Goal: Task Accomplishment & Management: Complete application form

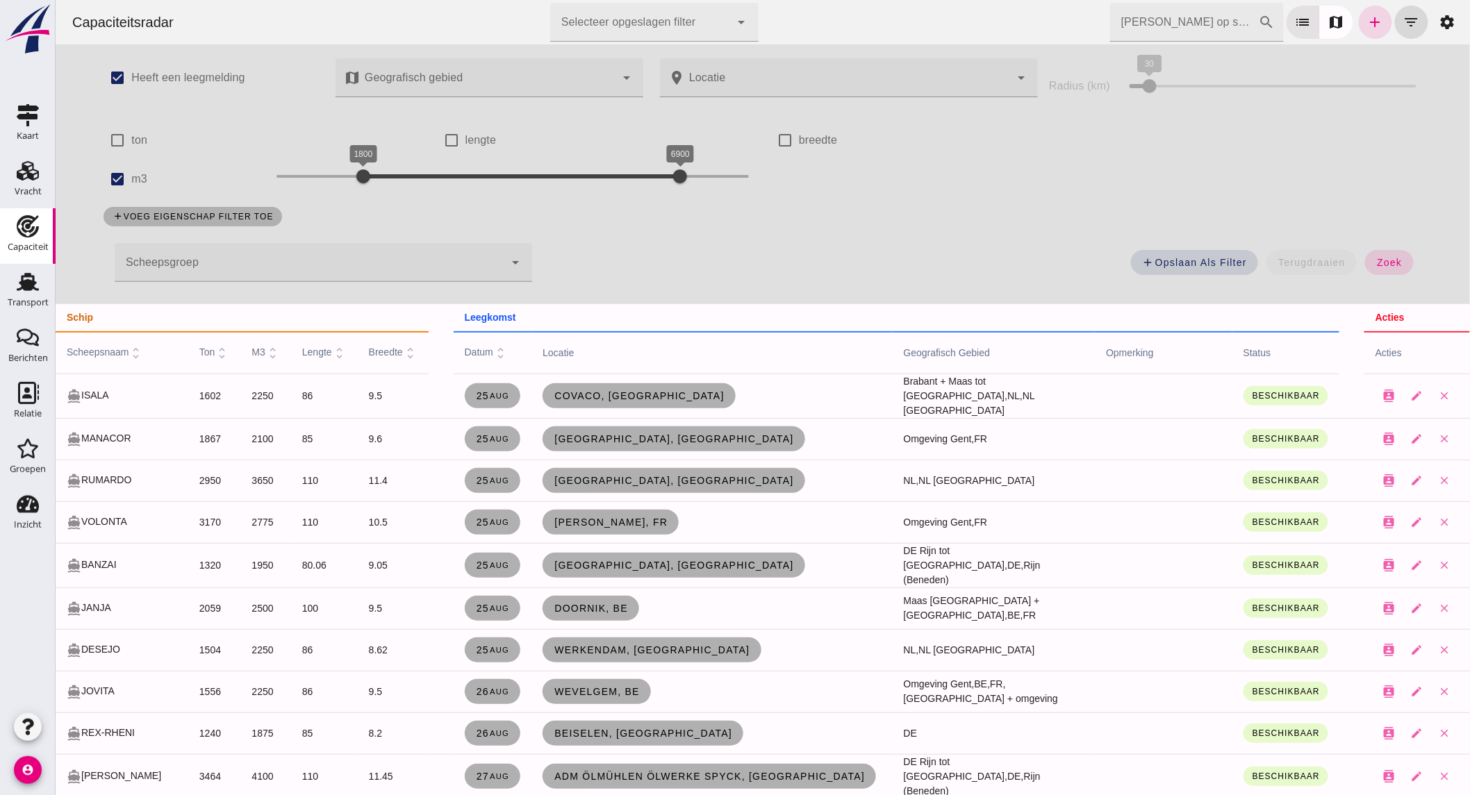
scroll to position [617, 0]
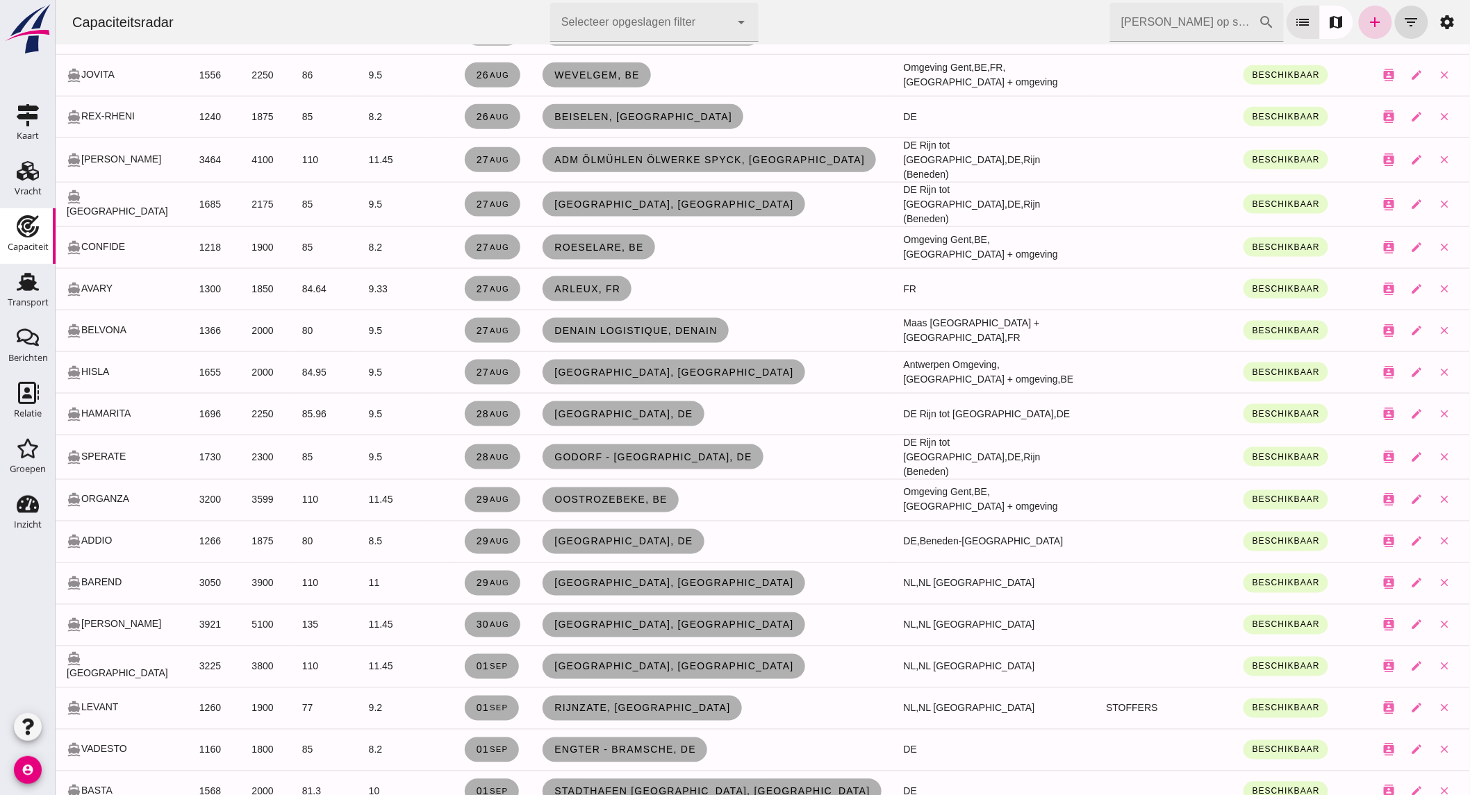
click at [1366, 15] on icon "add" at bounding box center [1374, 22] width 17 height 17
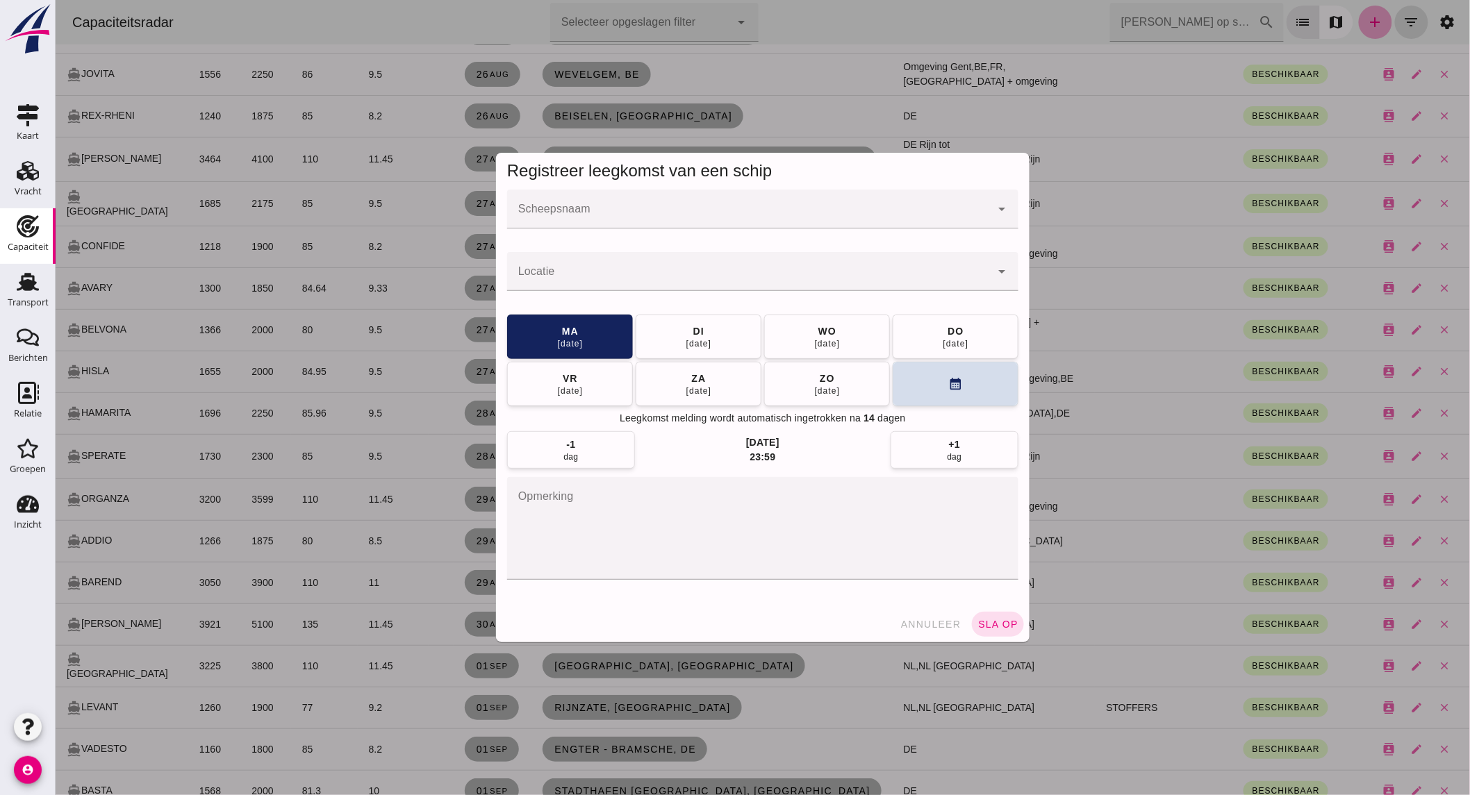
scroll to position [0, 0]
click input "Scheepsnaam"
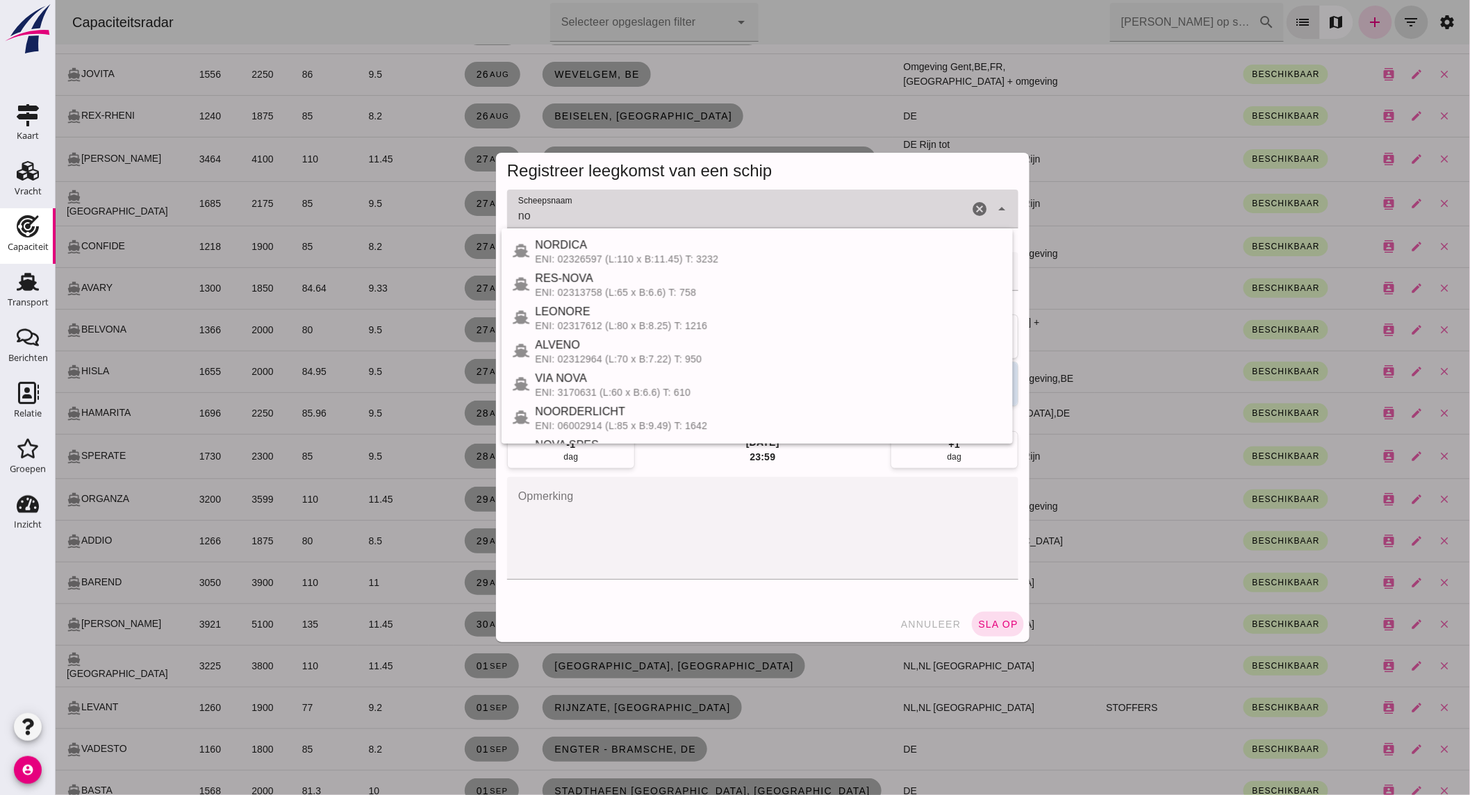
type input "nor"
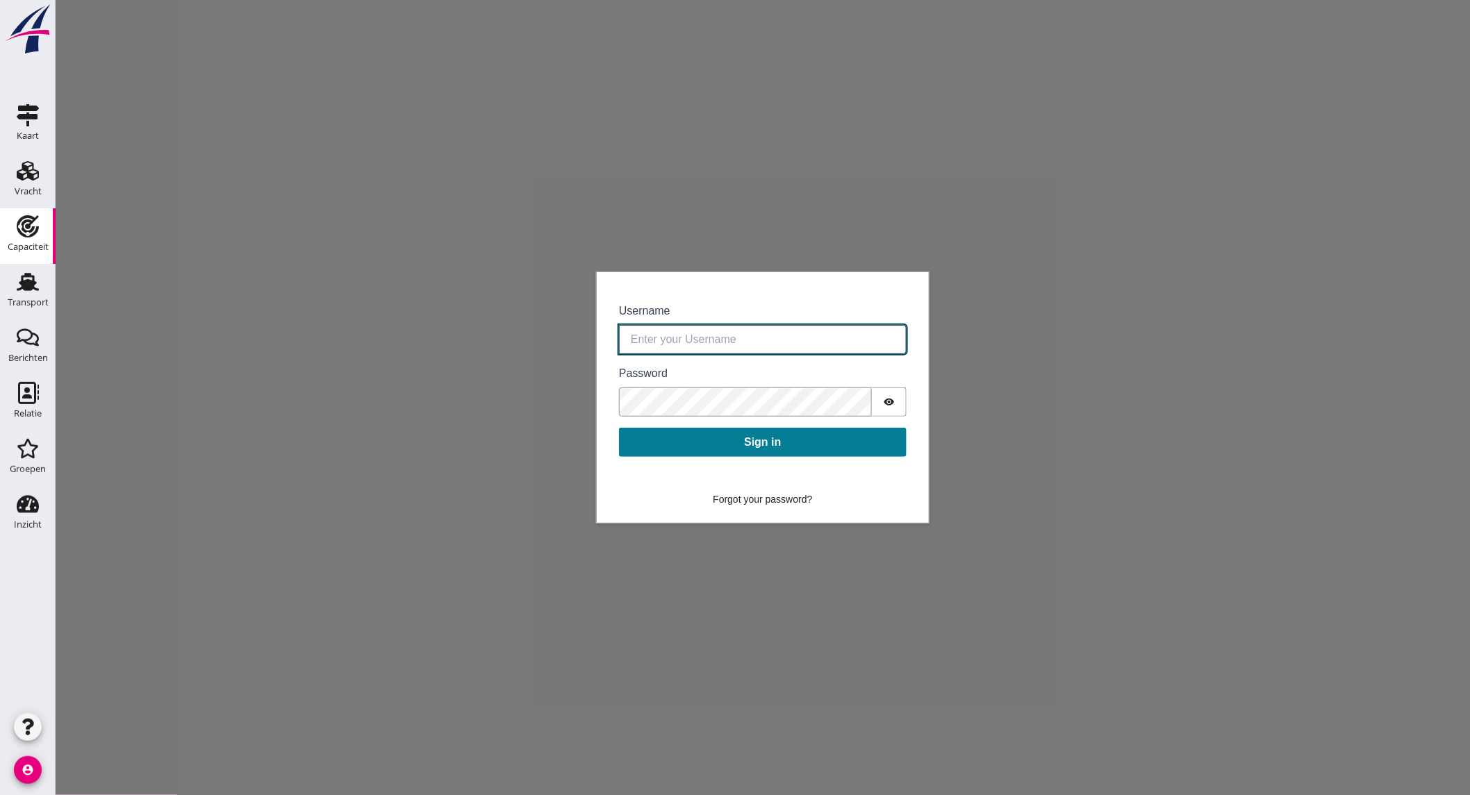
type input "devaan@stoffersbevrachtingen.nl"
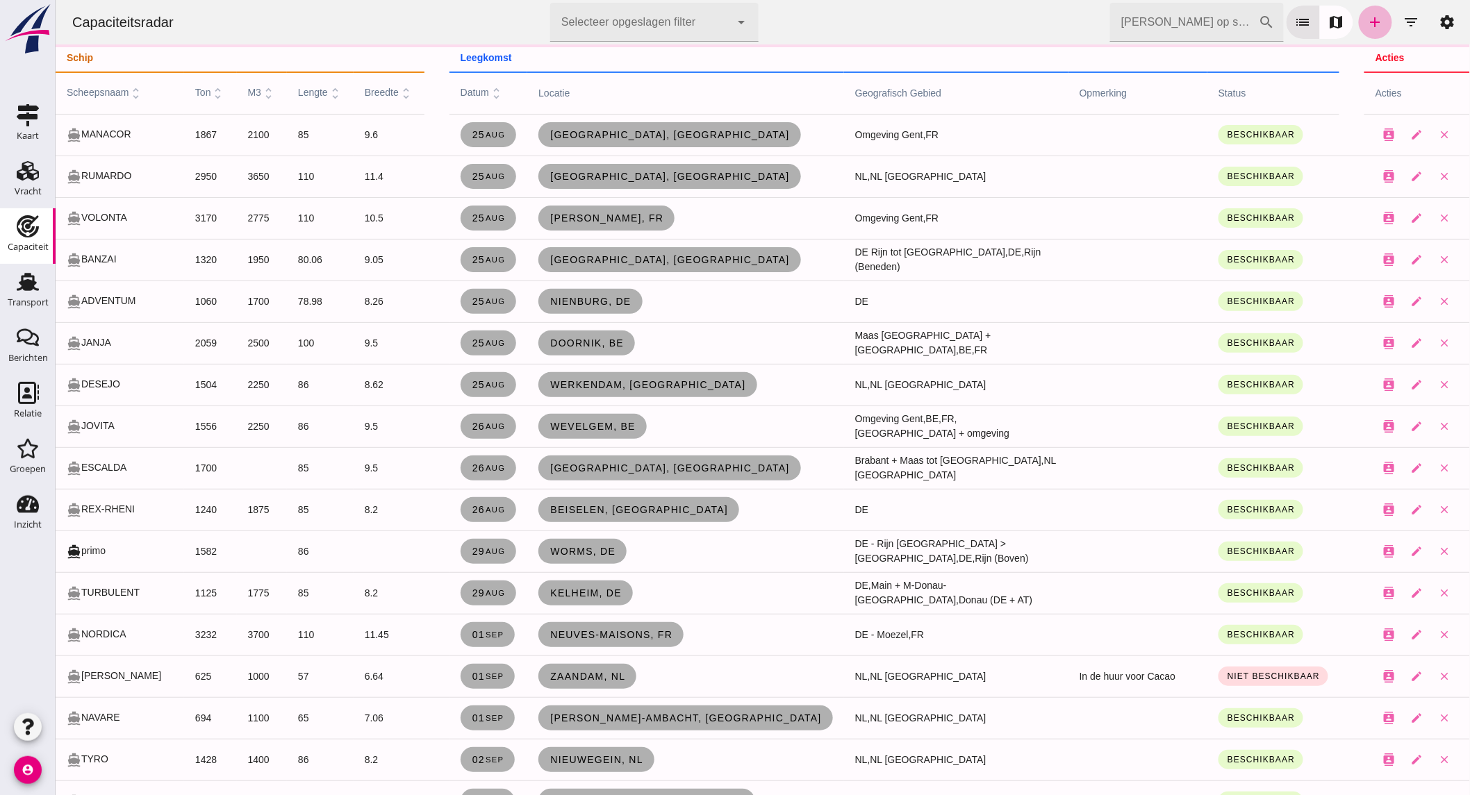
click at [1366, 17] on icon "add" at bounding box center [1374, 22] width 17 height 17
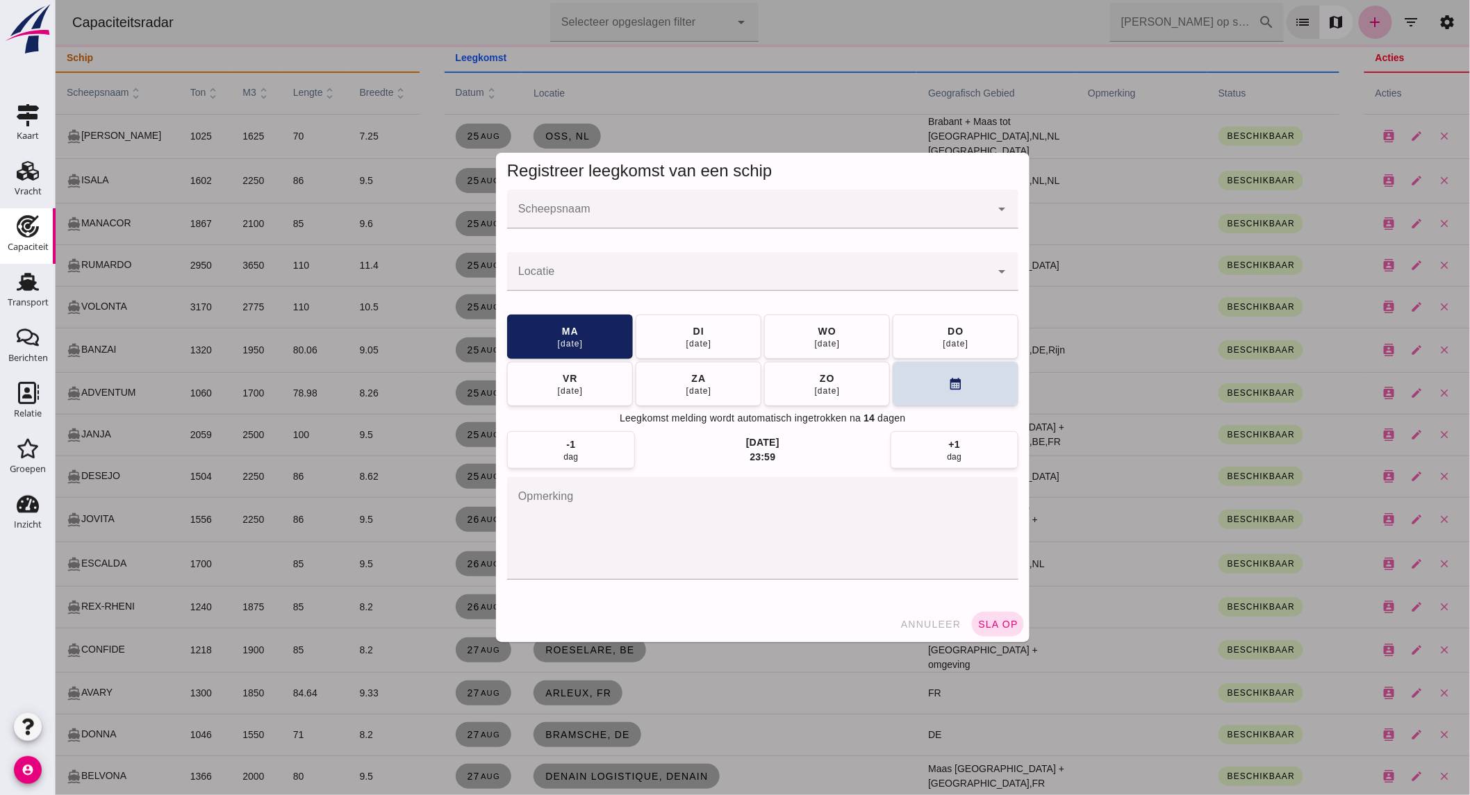
click input "Scheepsnaam"
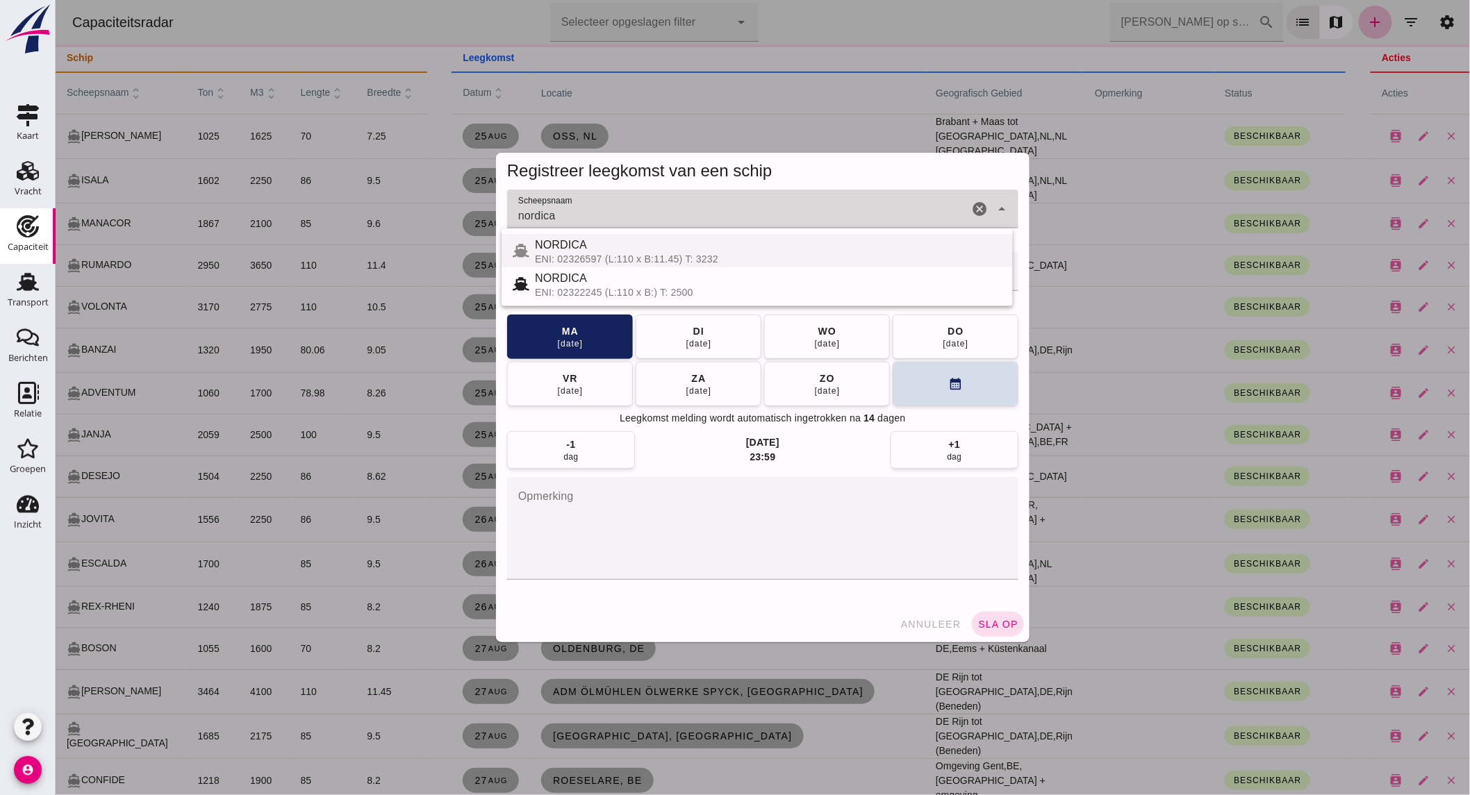
click at [667, 248] on div "NORDICA" at bounding box center [767, 245] width 467 height 17
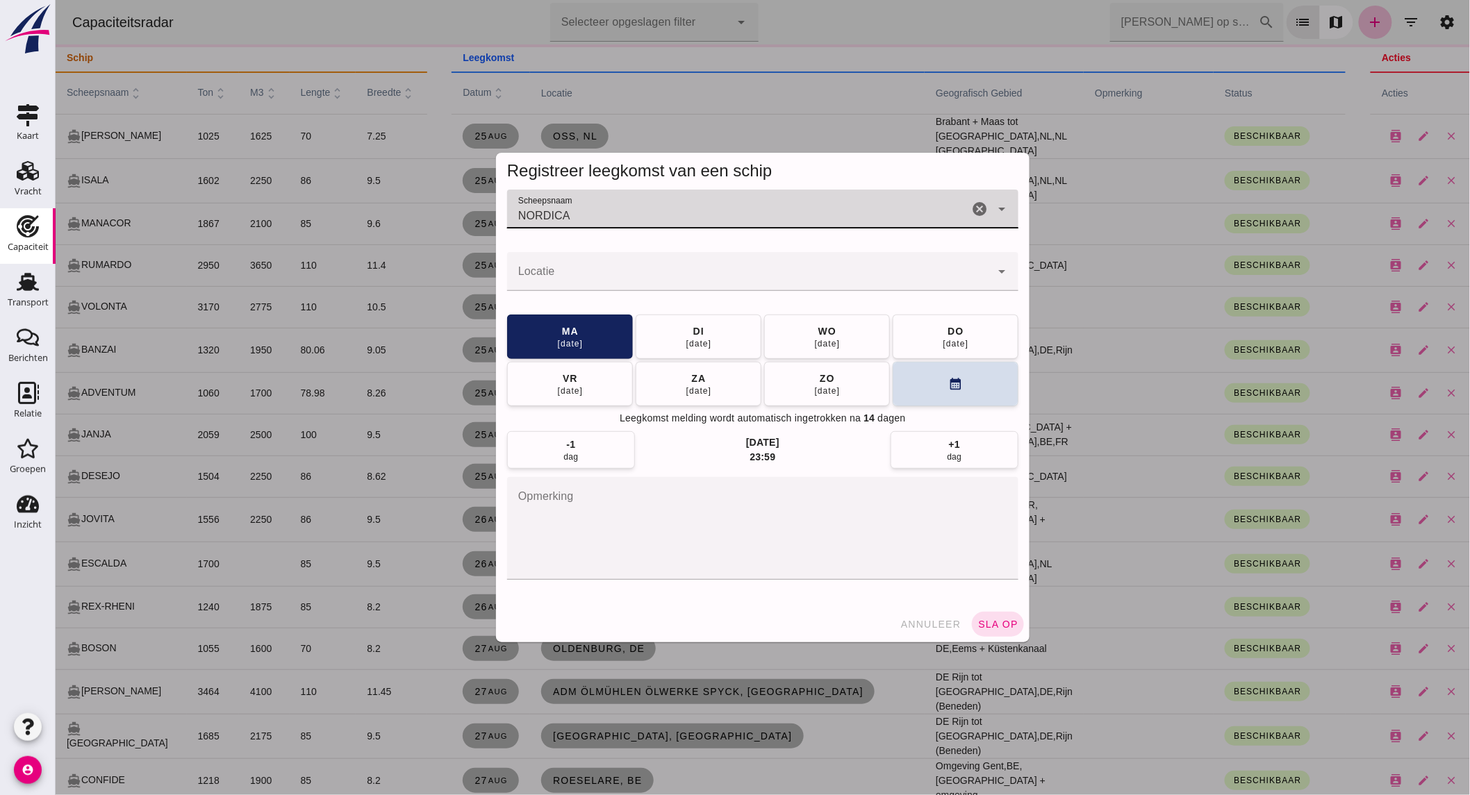
type input "NORDICA"
click input "Locatie"
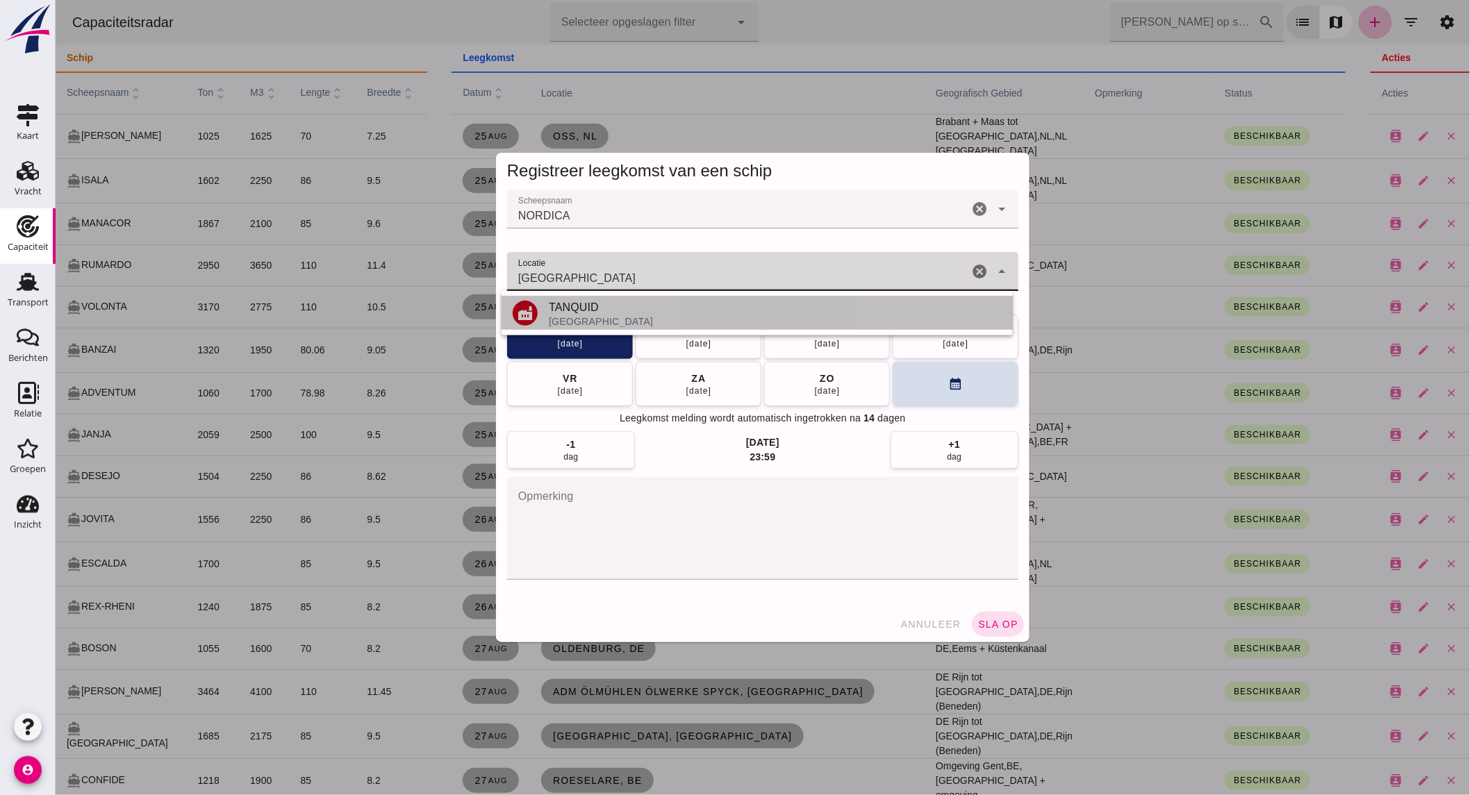
click at [618, 317] on div "[GEOGRAPHIC_DATA]" at bounding box center [774, 321] width 453 height 11
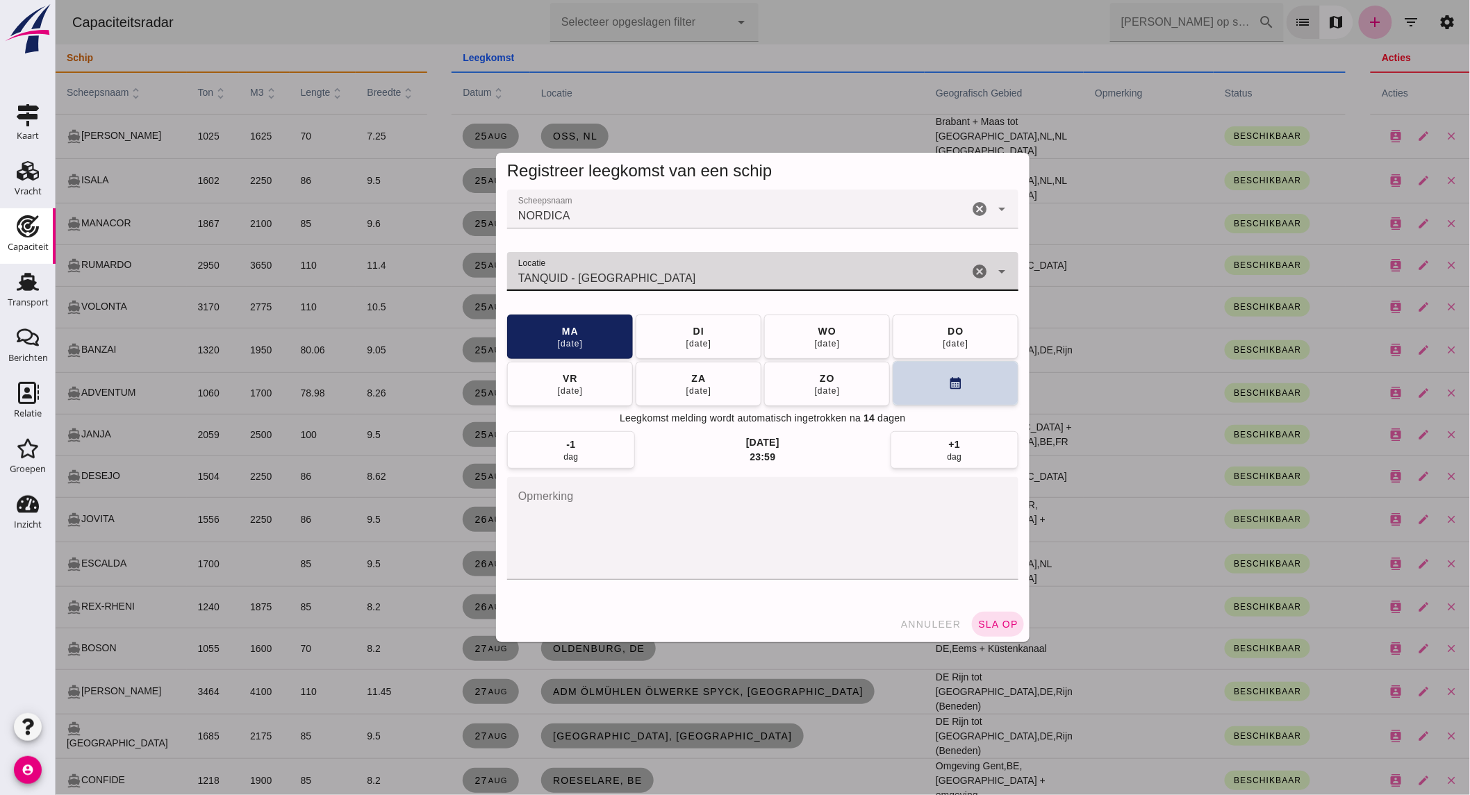
type input "TANQUID - [GEOGRAPHIC_DATA]"
click button "calendar_month"
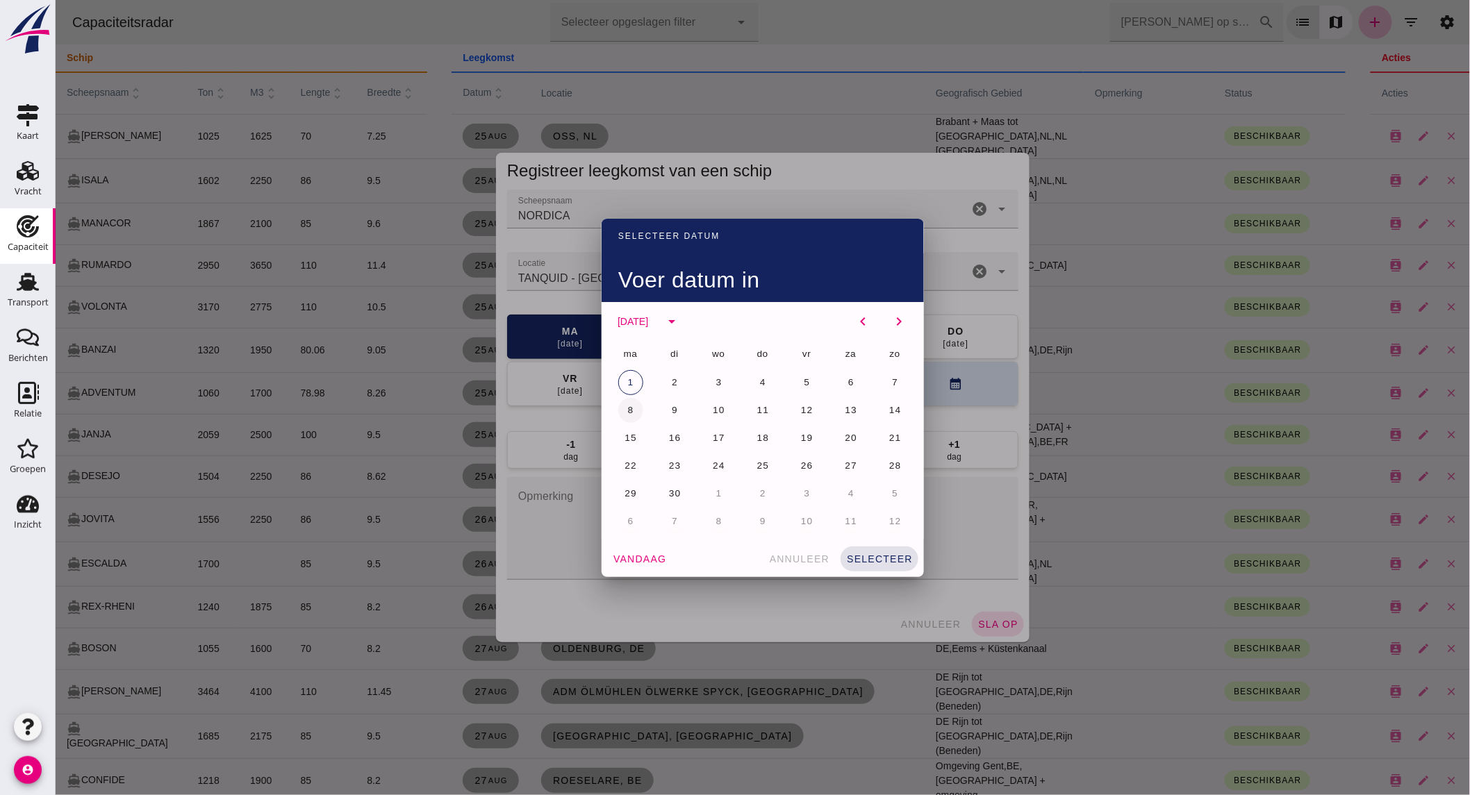
click span "8"
click button "selecteer"
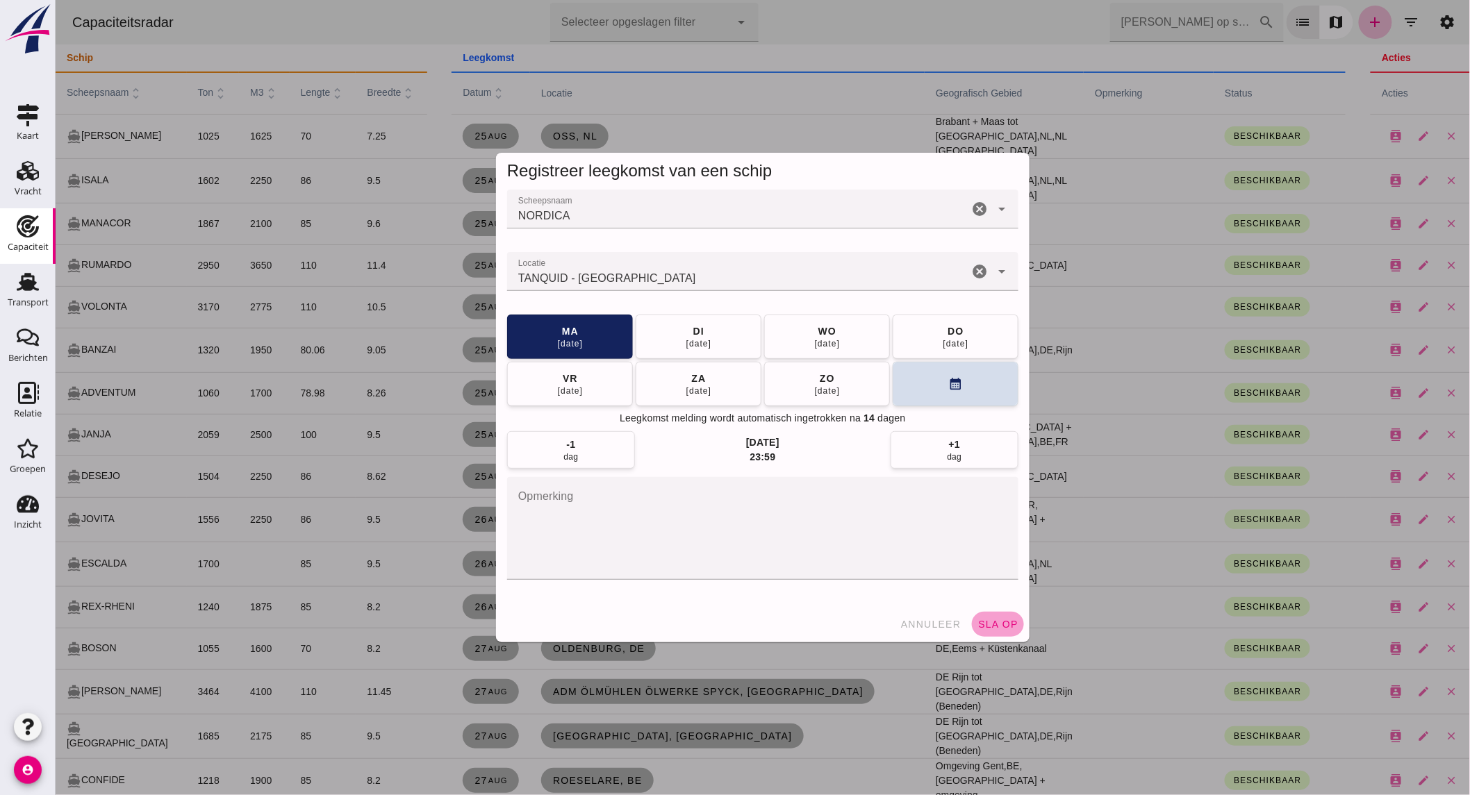
click span "sla op"
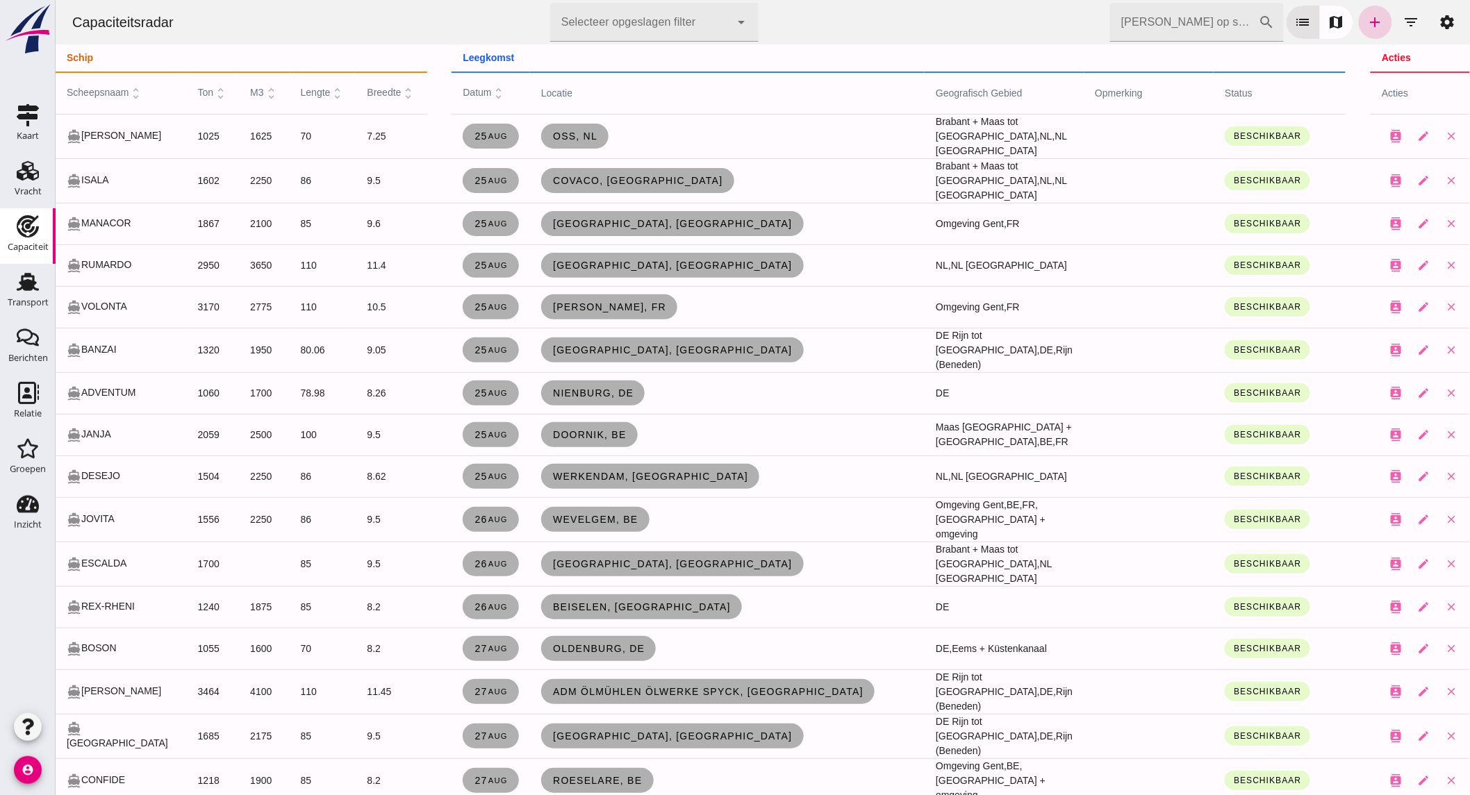
click at [1366, 19] on icon "add" at bounding box center [1374, 22] width 17 height 17
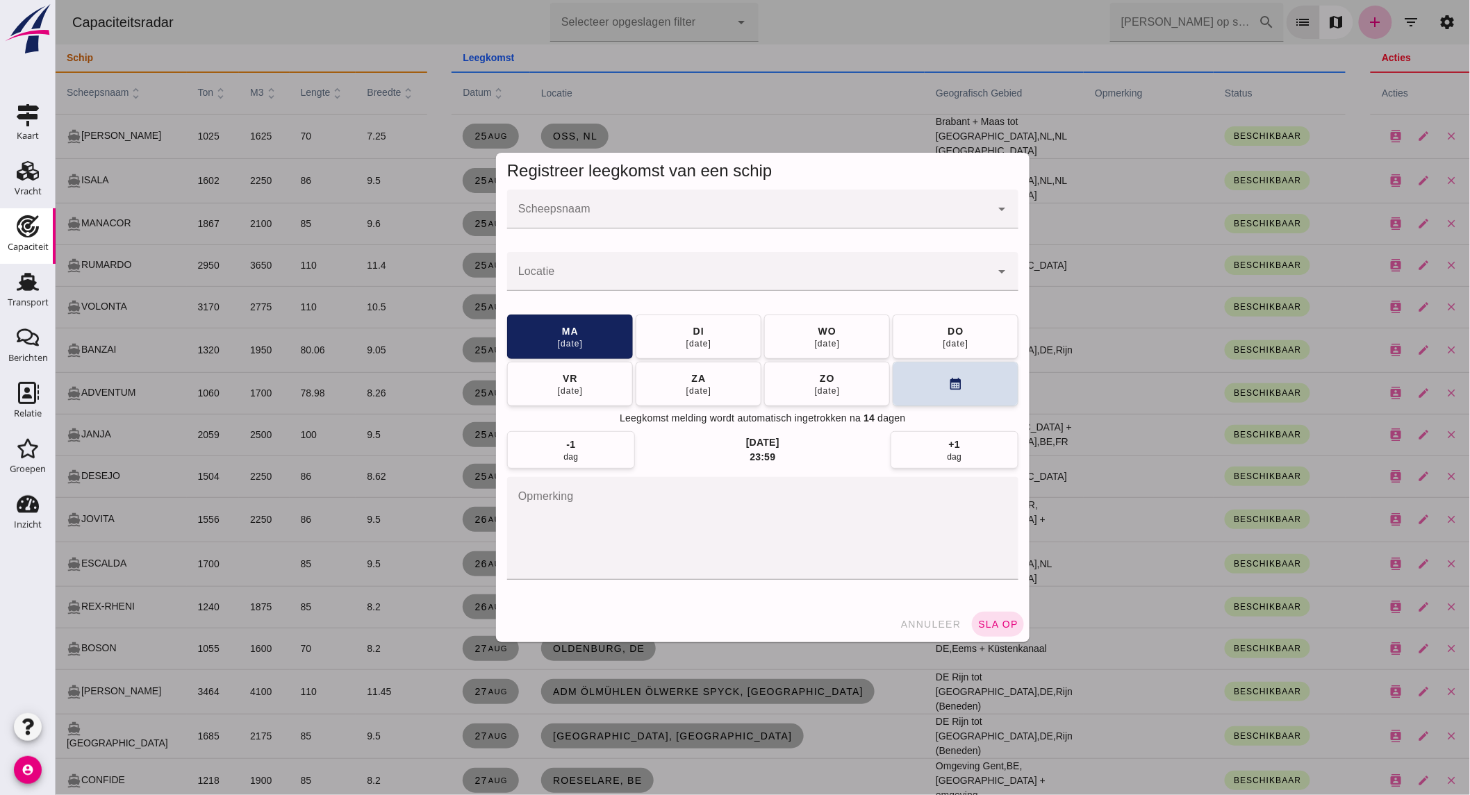
click input "Scheepsnaam"
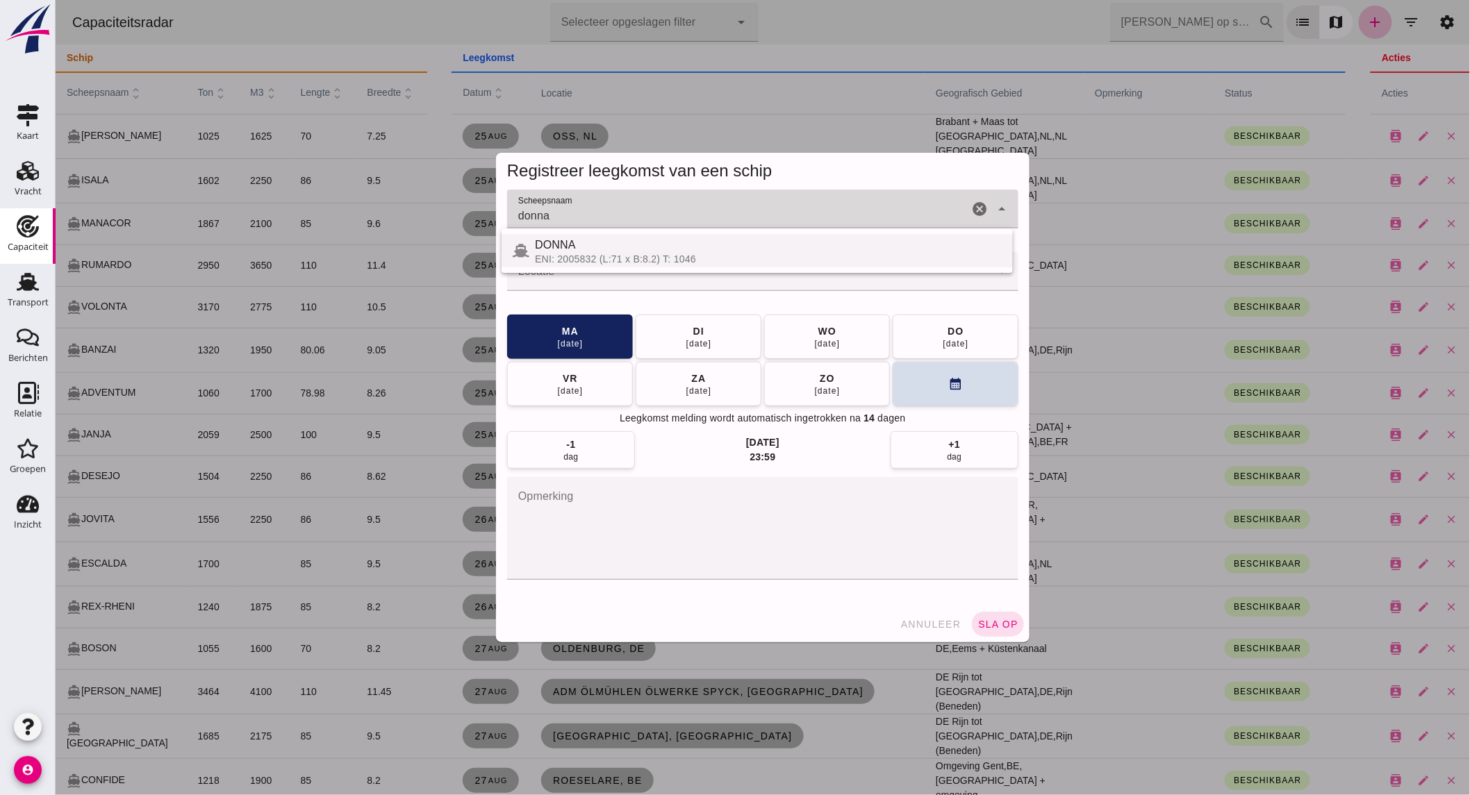
click at [655, 248] on div "DONNA" at bounding box center [767, 245] width 467 height 17
type input "DONNA"
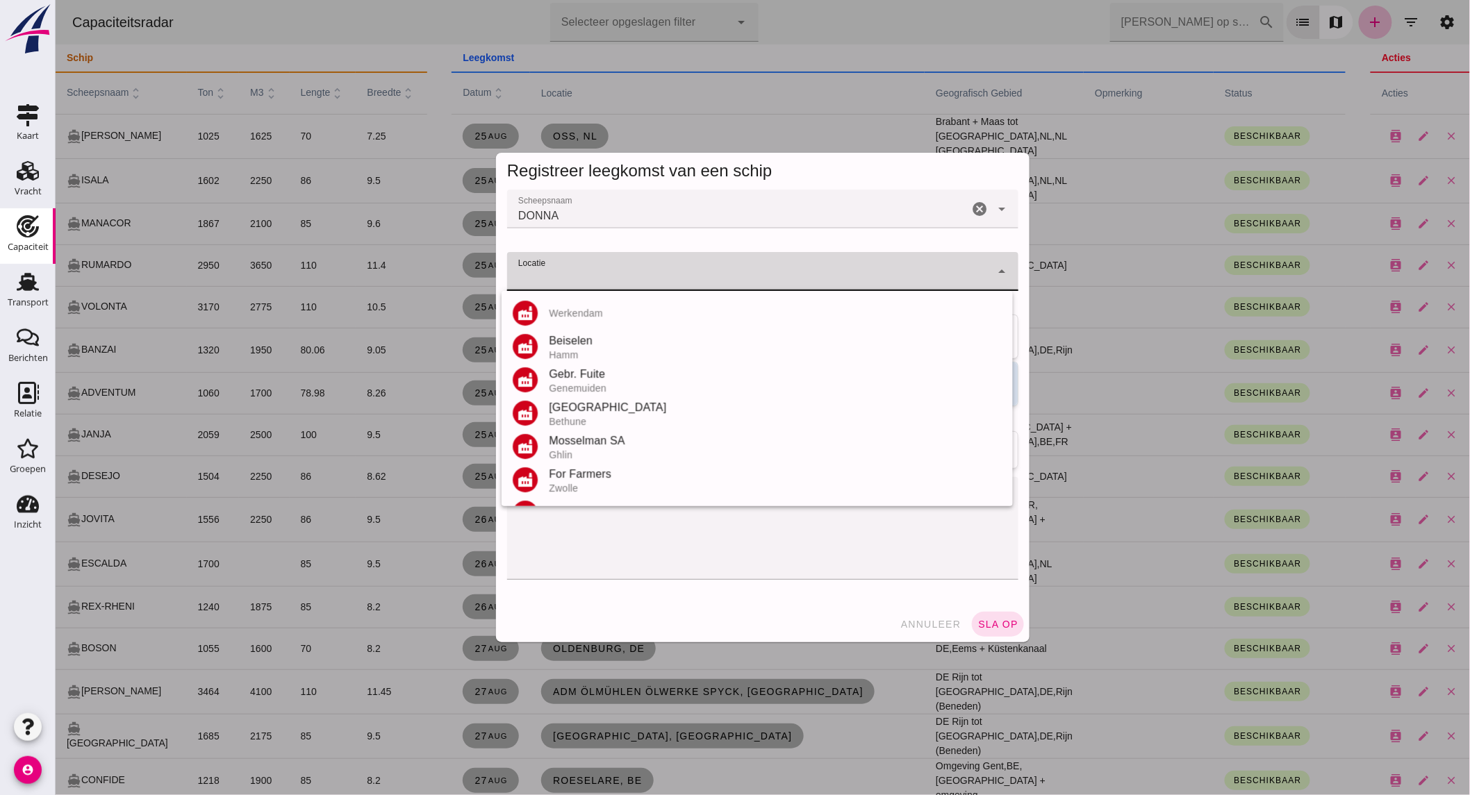
click input "Locatie"
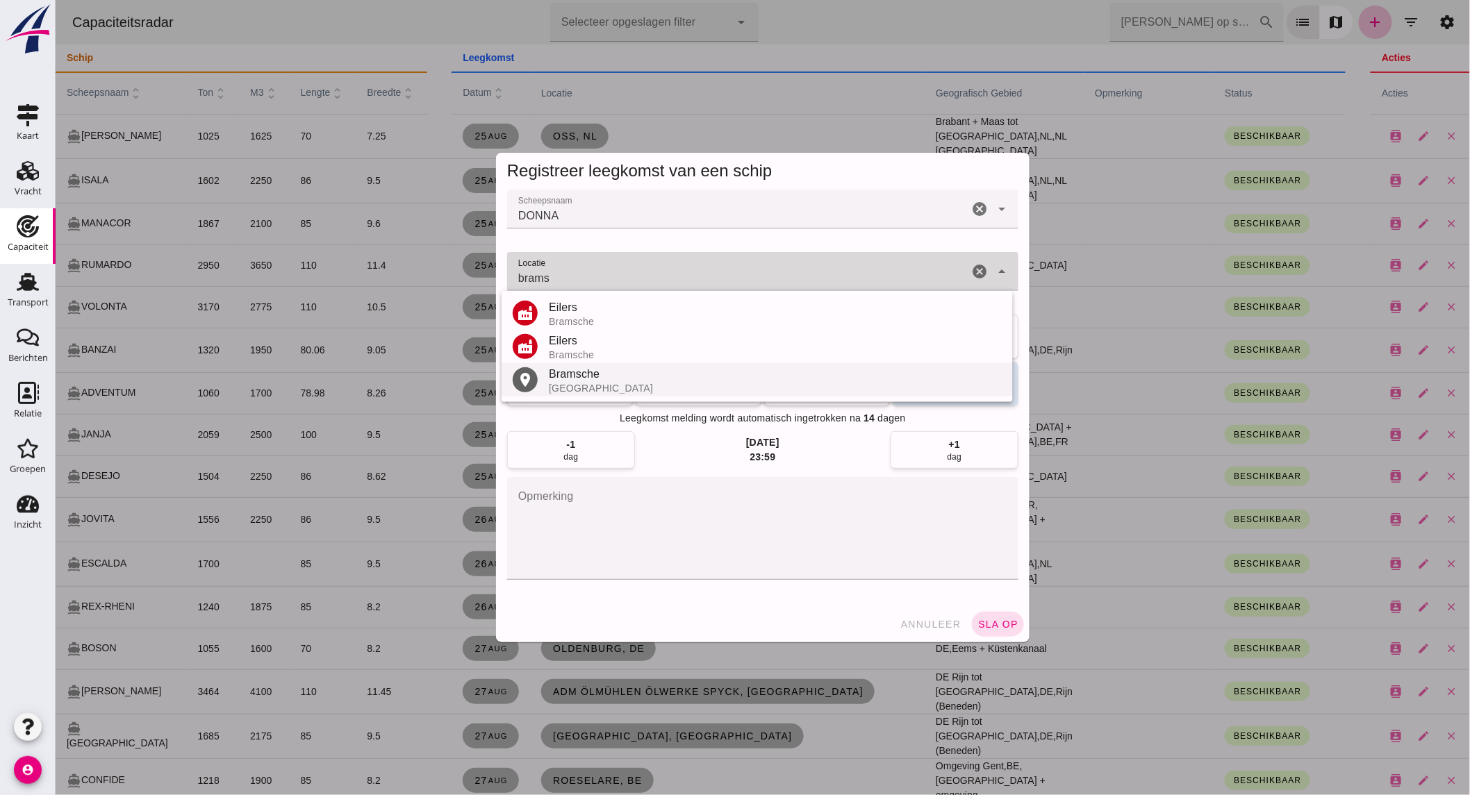
click at [613, 371] on div "Bramsche" at bounding box center [774, 374] width 453 height 17
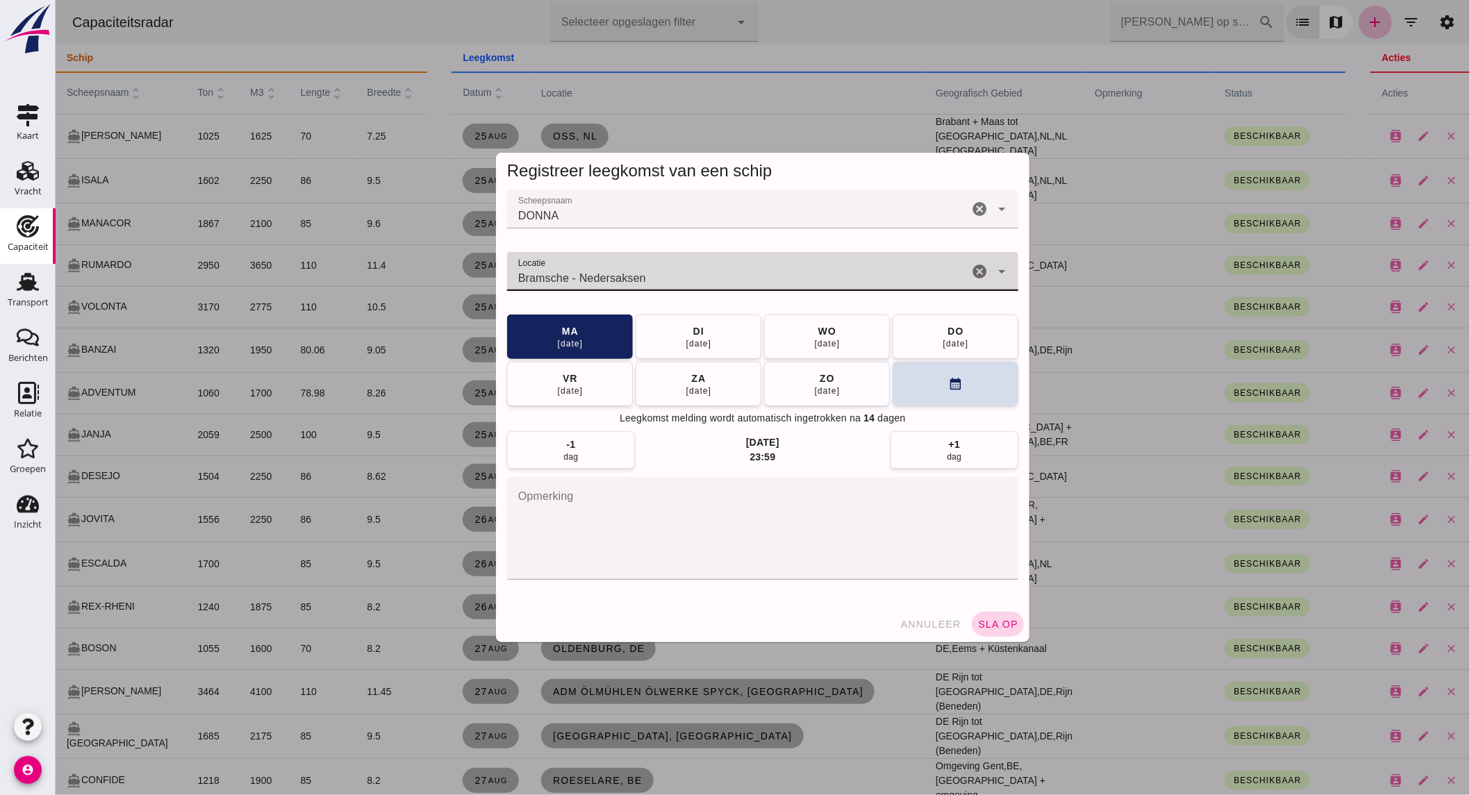
type input "Bramsche - Nedersaksen"
click button "sla op"
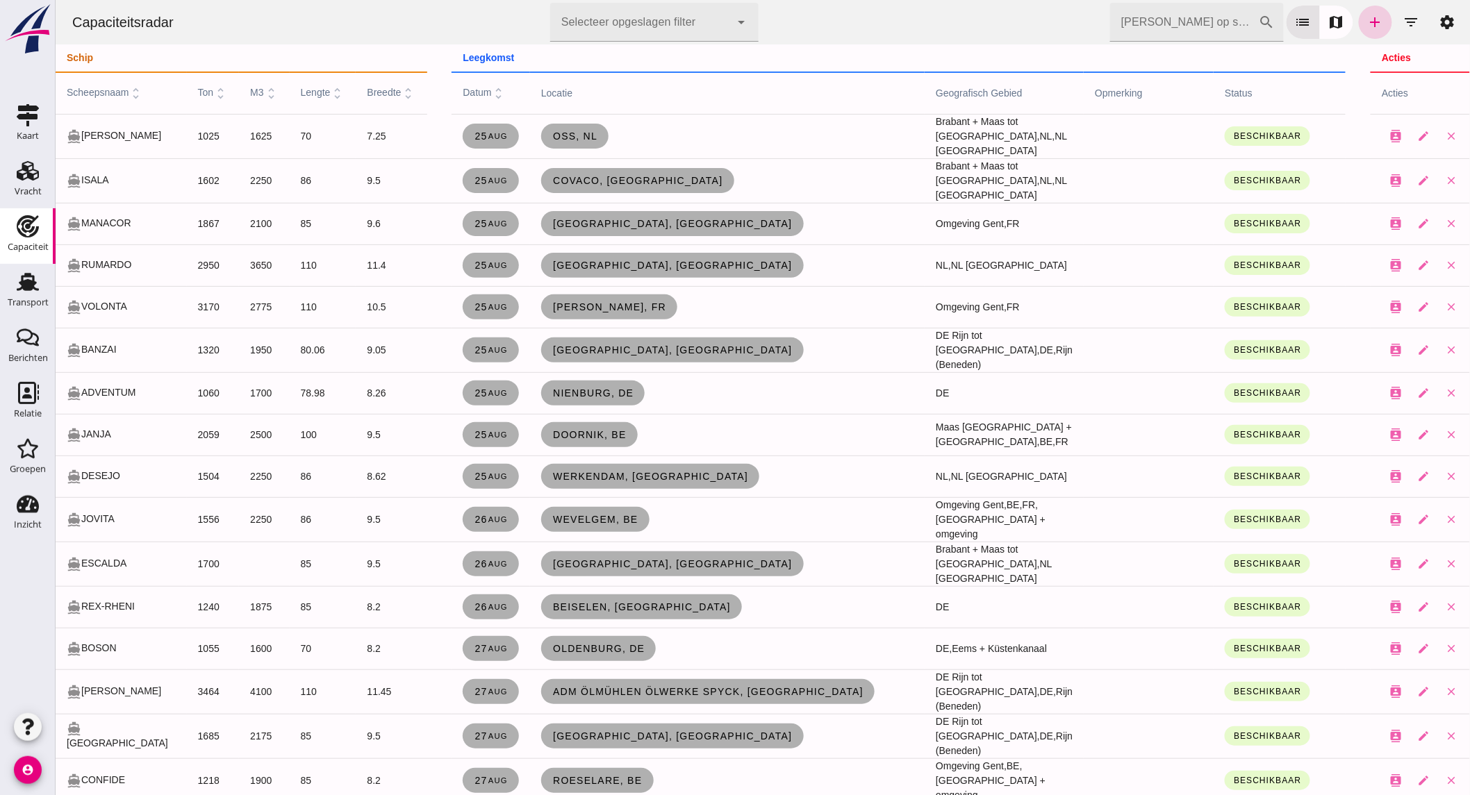
click link "add"
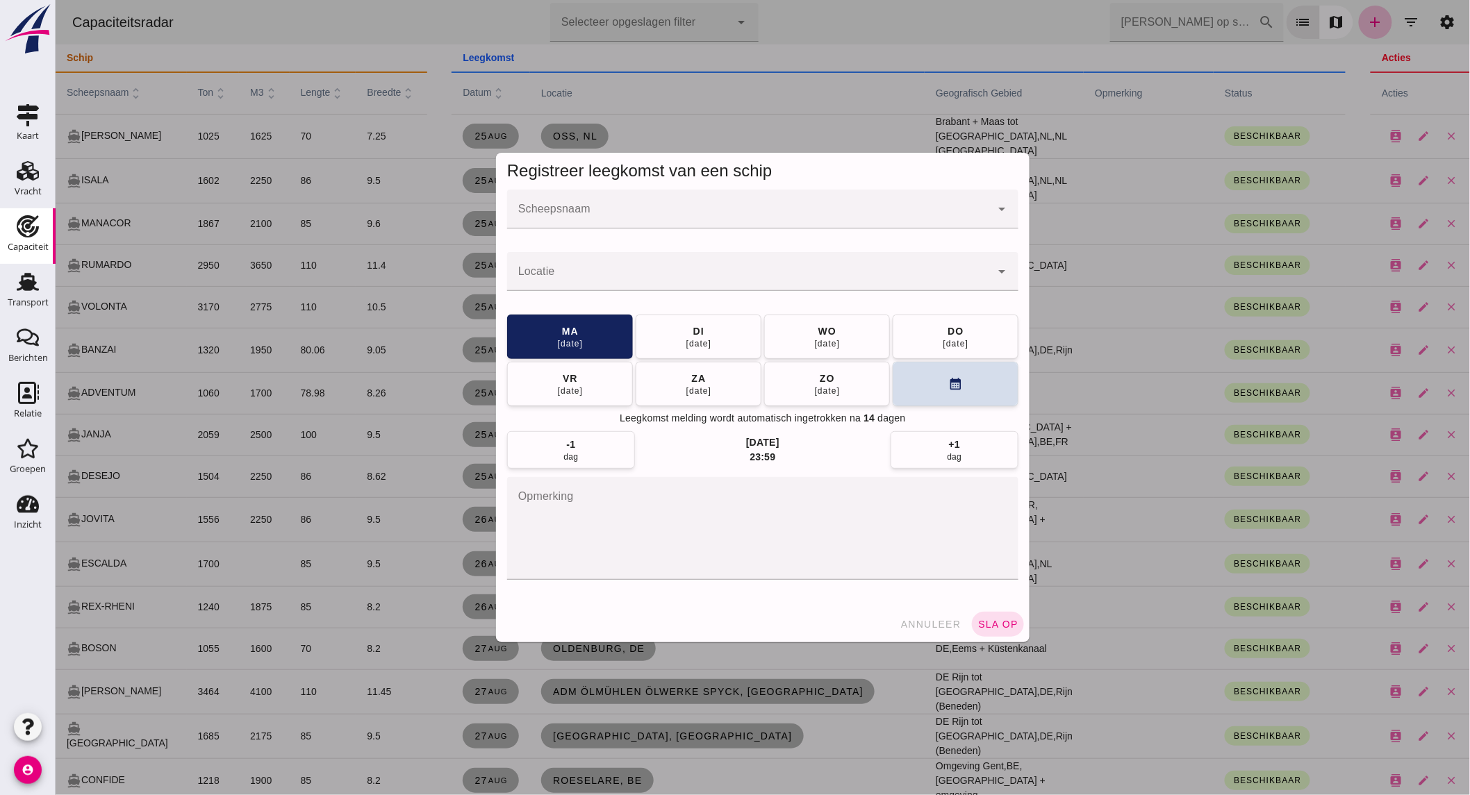
click input "Scheepsnaam"
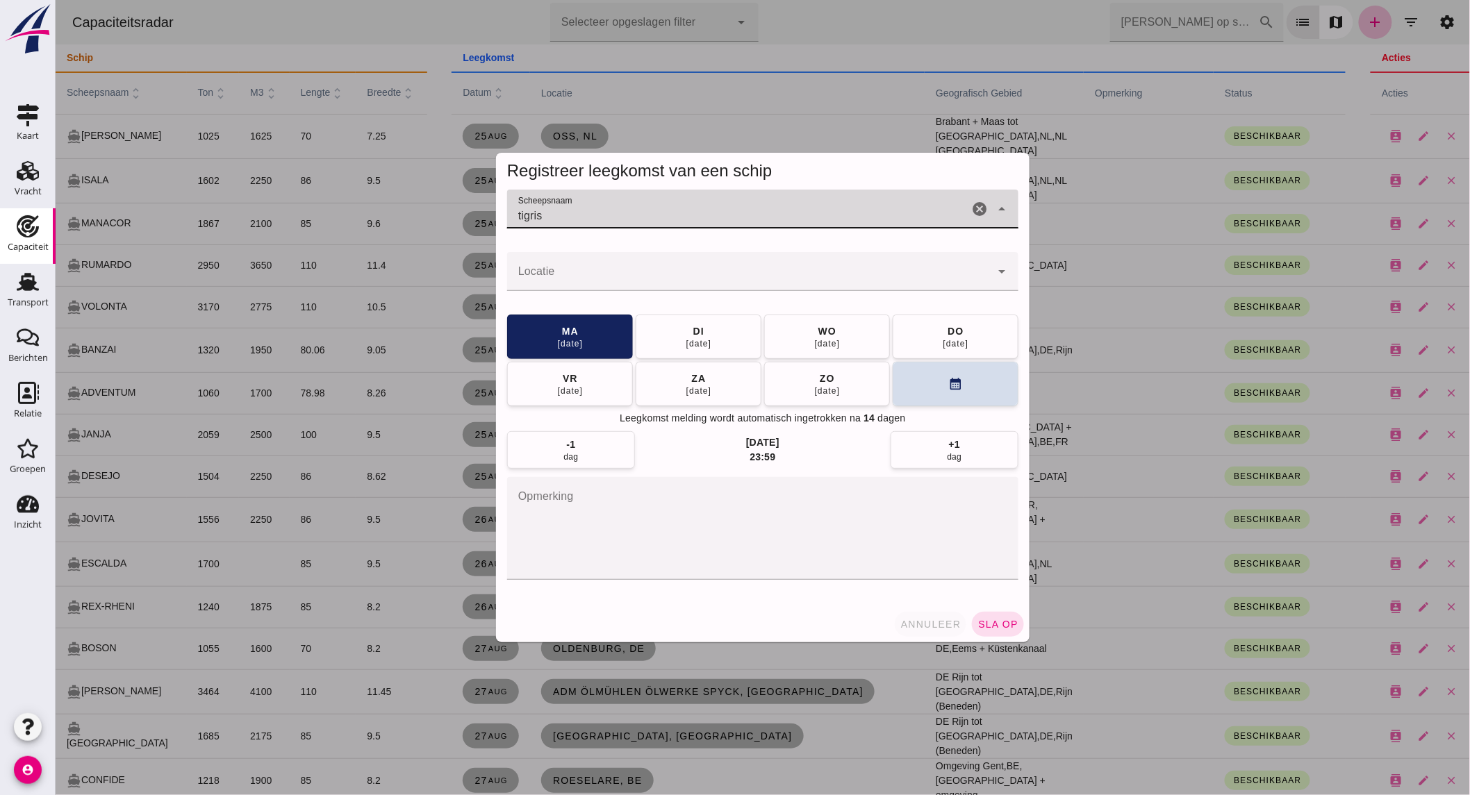
type input "tigris"
click button "annuleer"
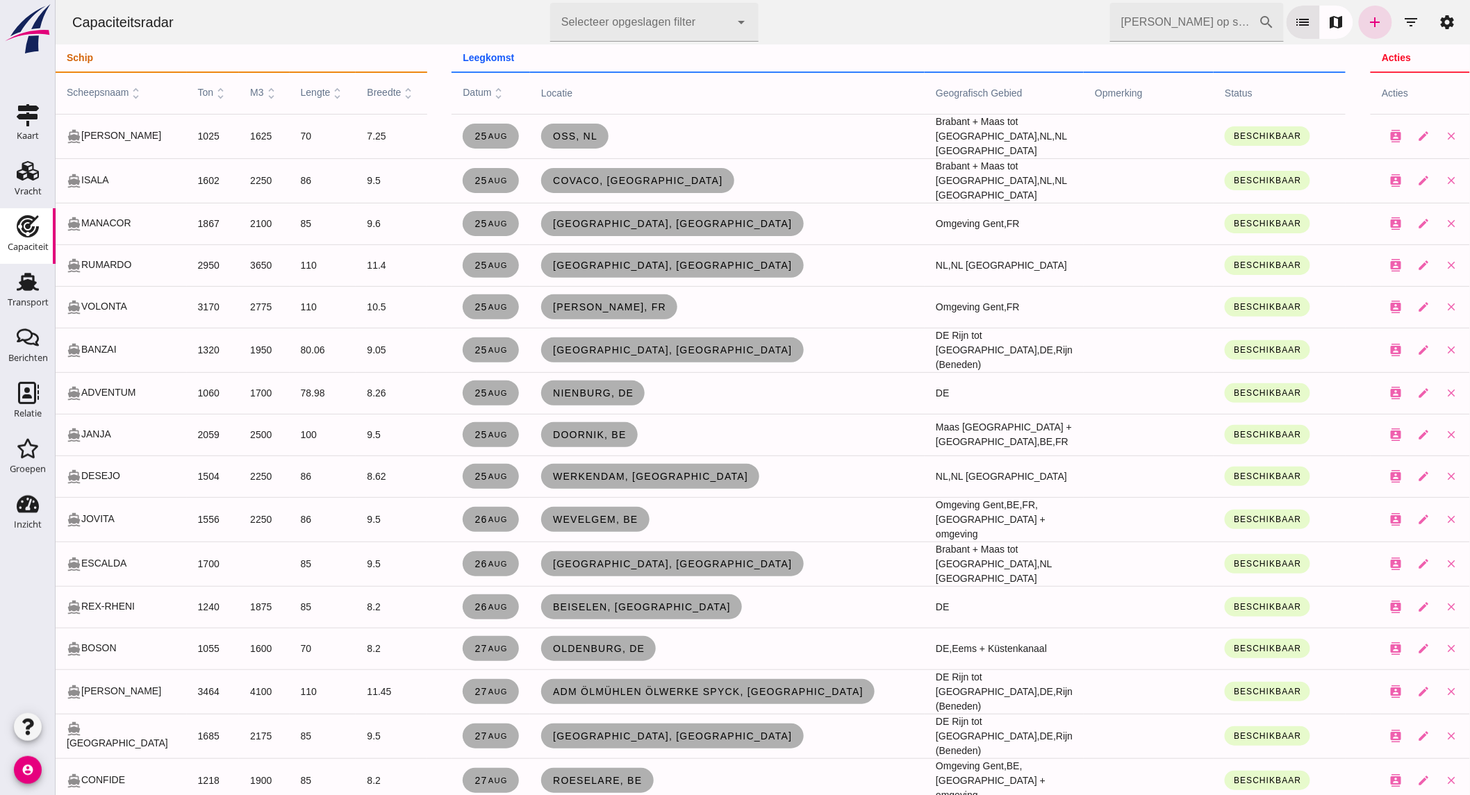
click at [1402, 14] on icon "filter_list" at bounding box center [1410, 22] width 17 height 17
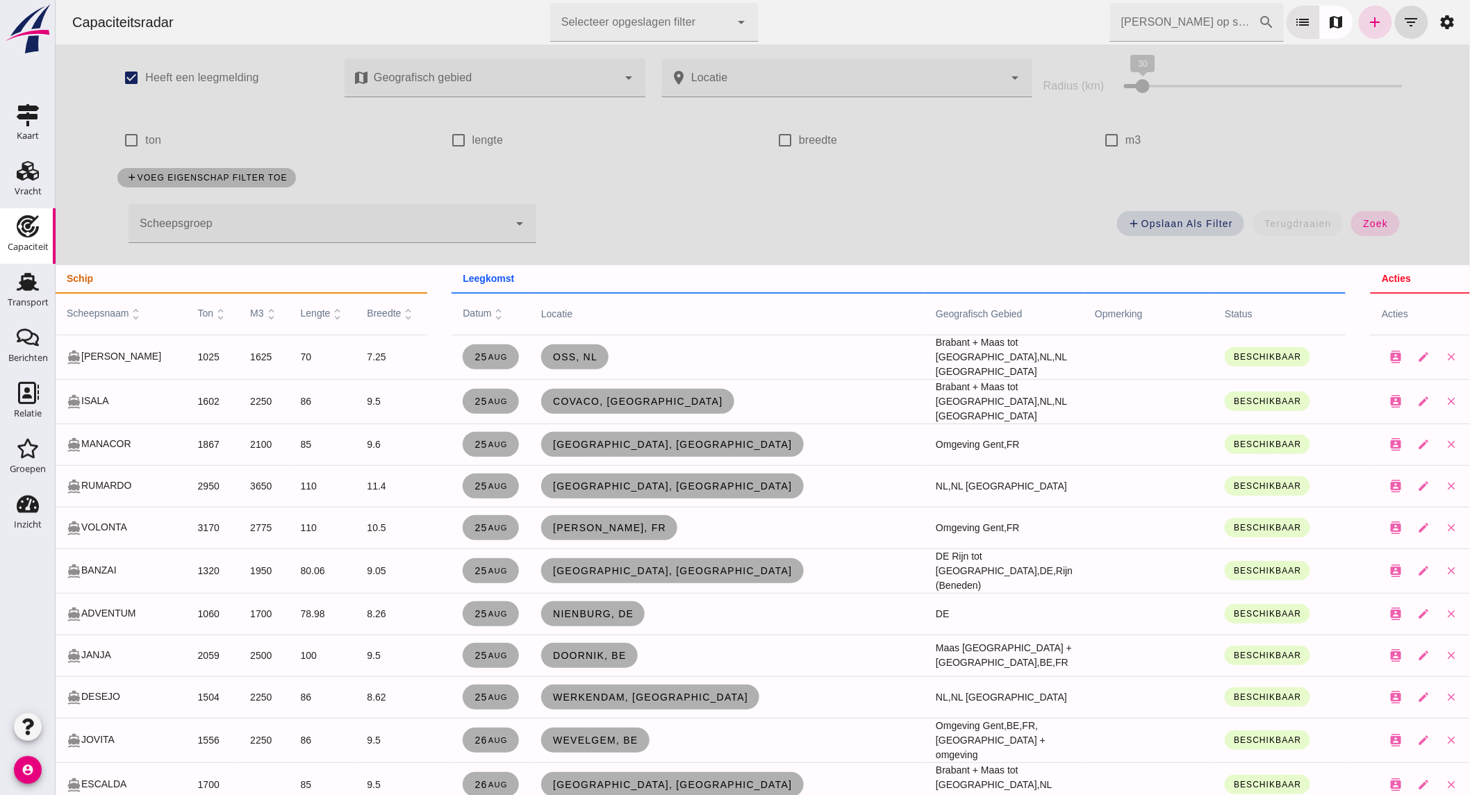
click at [1127, 138] on label "m3" at bounding box center [1133, 140] width 16 height 39
click input "m3"
checkbox input "true"
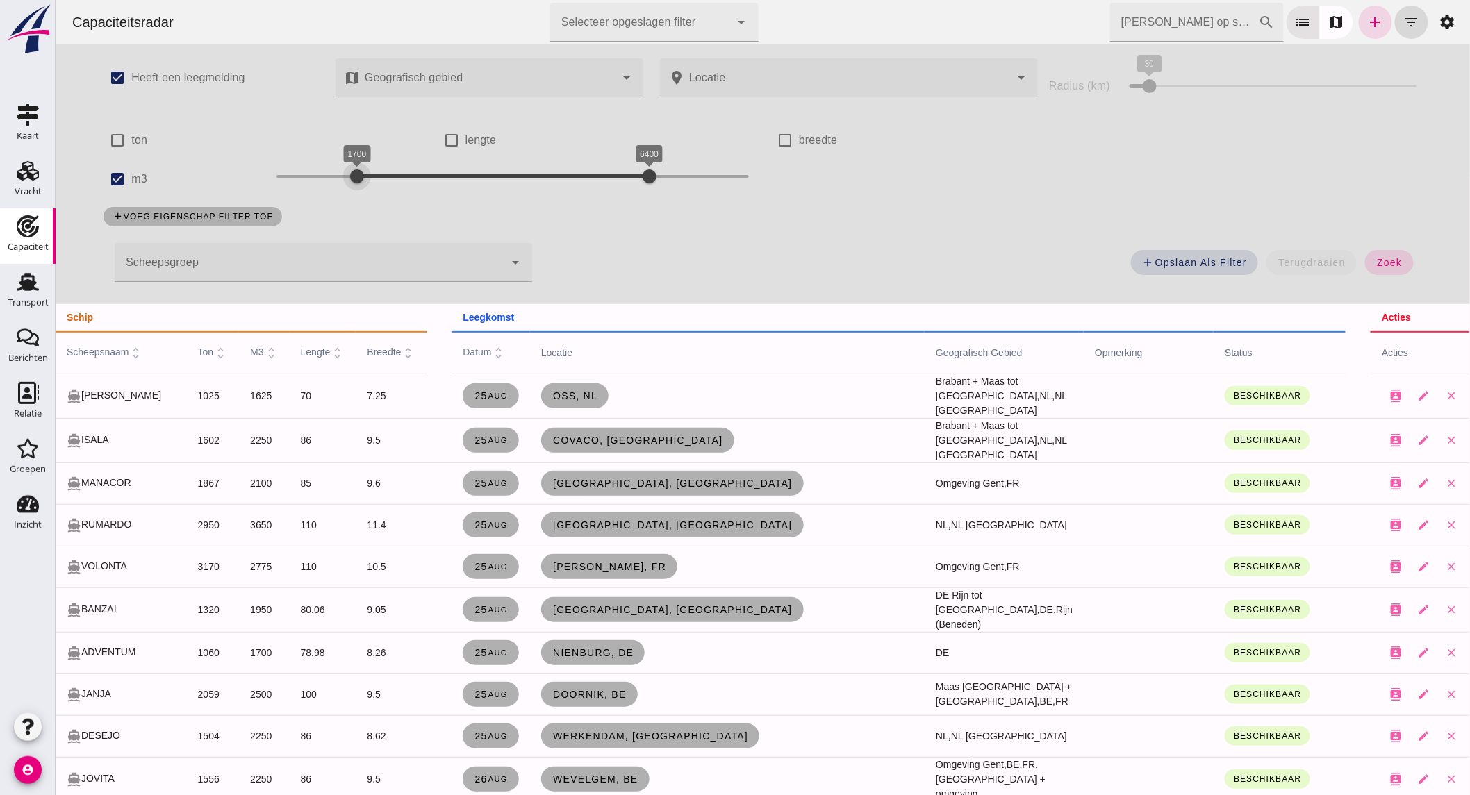
drag, startPoint x: 321, startPoint y: 181, endPoint x: 352, endPoint y: 176, distance: 31.7
click div "1700 6400 1700 6400"
click at [362, 176] on div at bounding box center [363, 177] width 28 height 28
drag, startPoint x: 627, startPoint y: 177, endPoint x: 406, endPoint y: 174, distance: 221.6
click at [410, 174] on div at bounding box center [424, 177] width 28 height 28
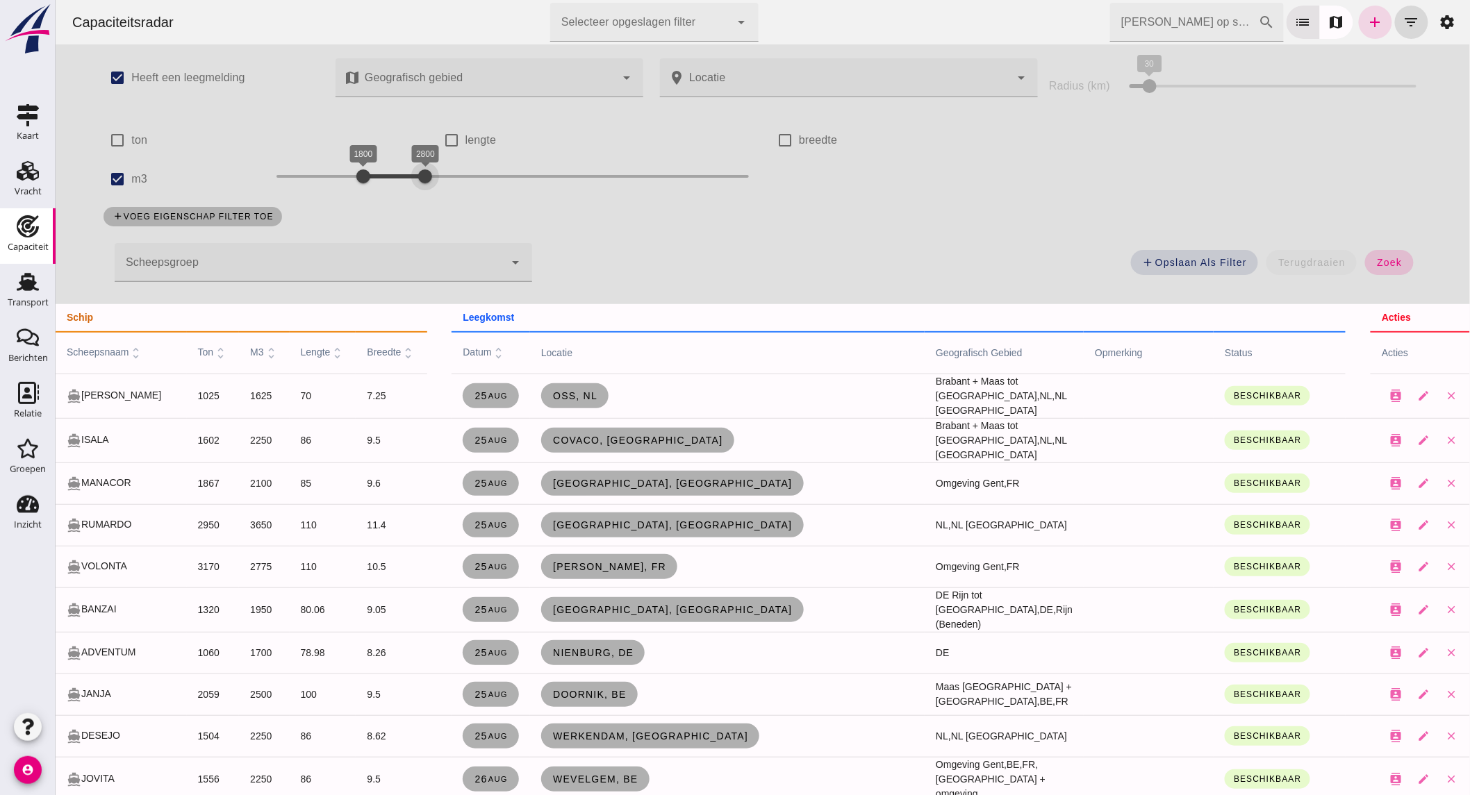
click button "zoek"
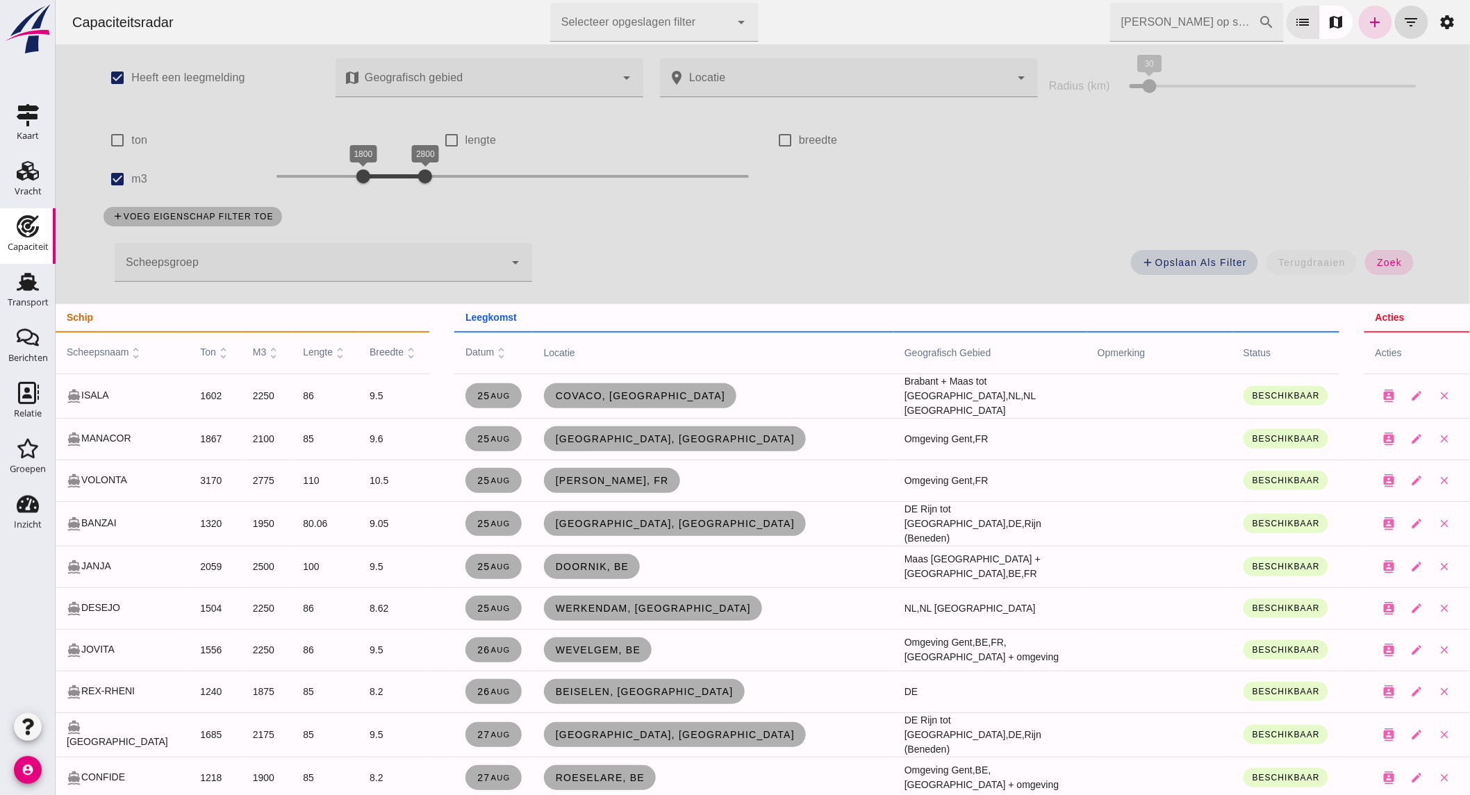
scroll to position [231, 0]
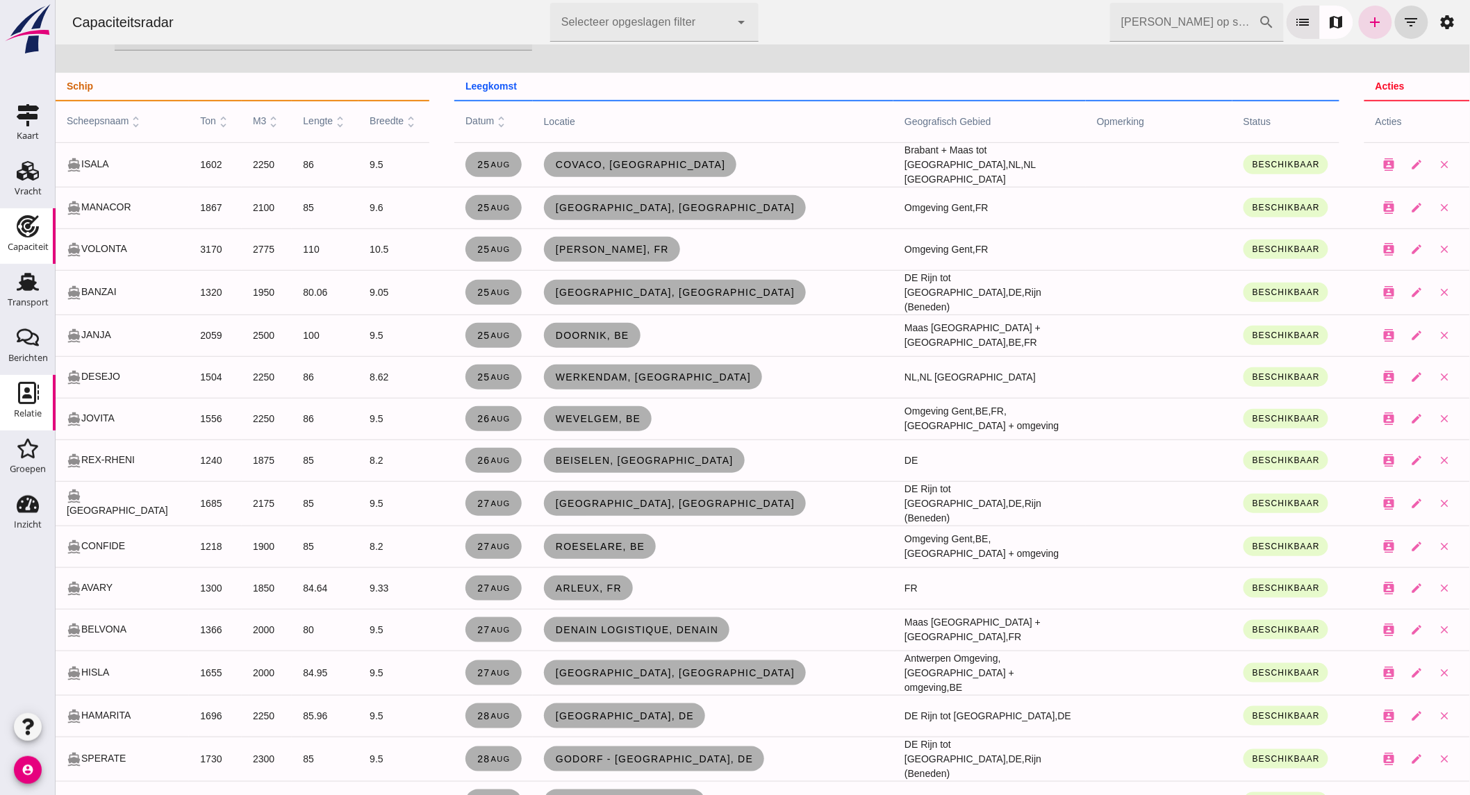
click at [44, 398] on div "Relatie" at bounding box center [27, 393] width 33 height 22
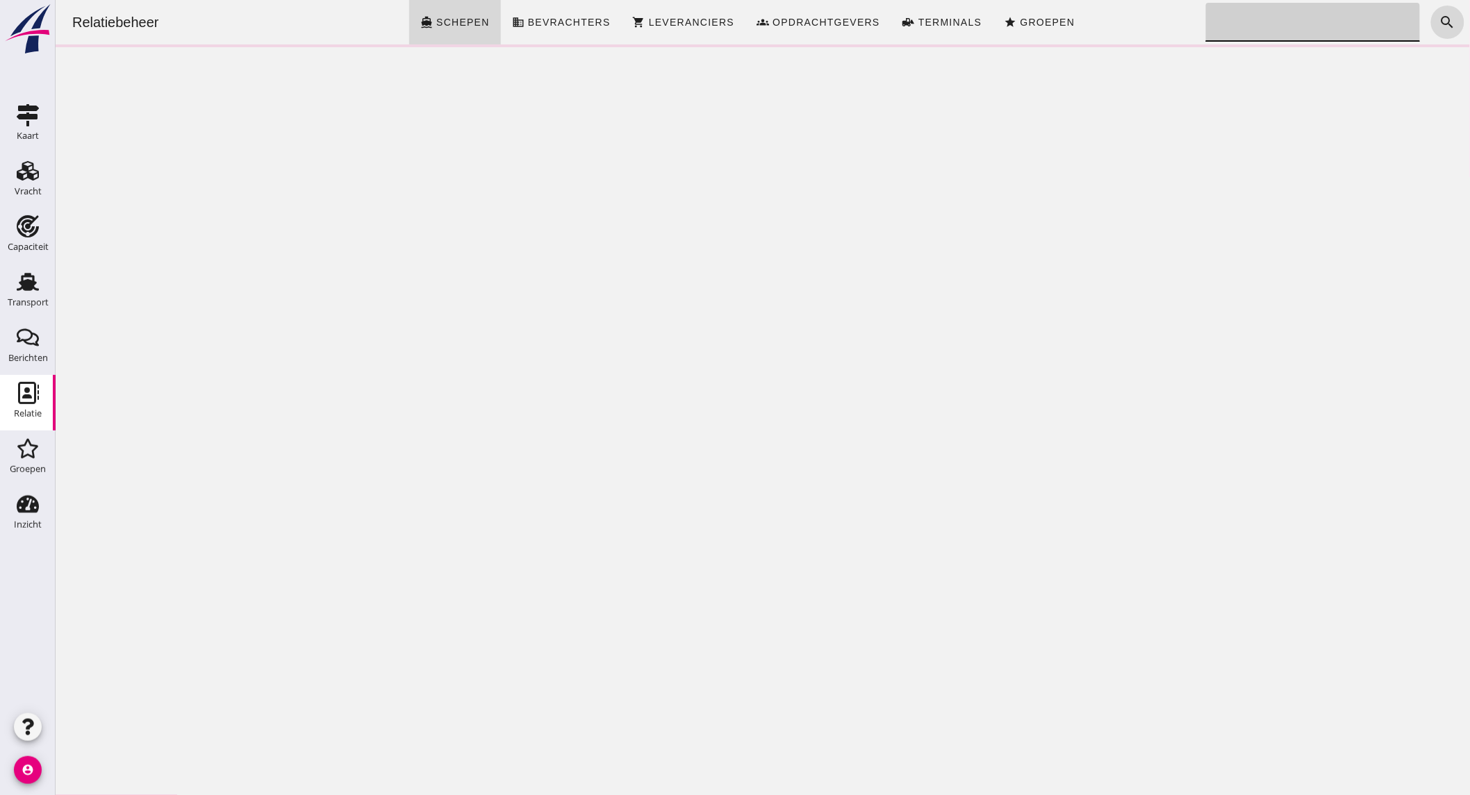
click input "Zoeken..."
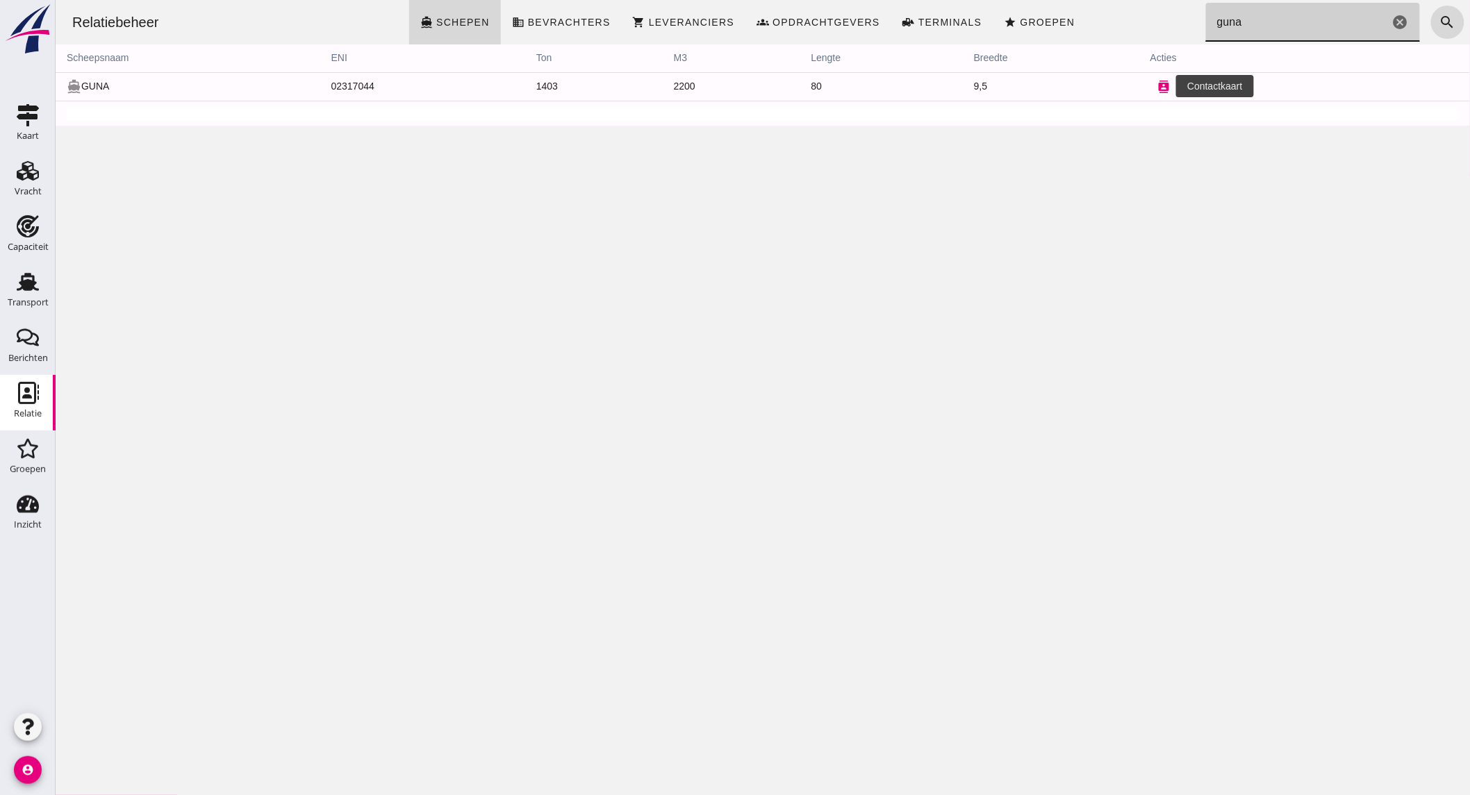
type input "guna"
click at [1157, 85] on icon "contacts" at bounding box center [1163, 87] width 13 height 13
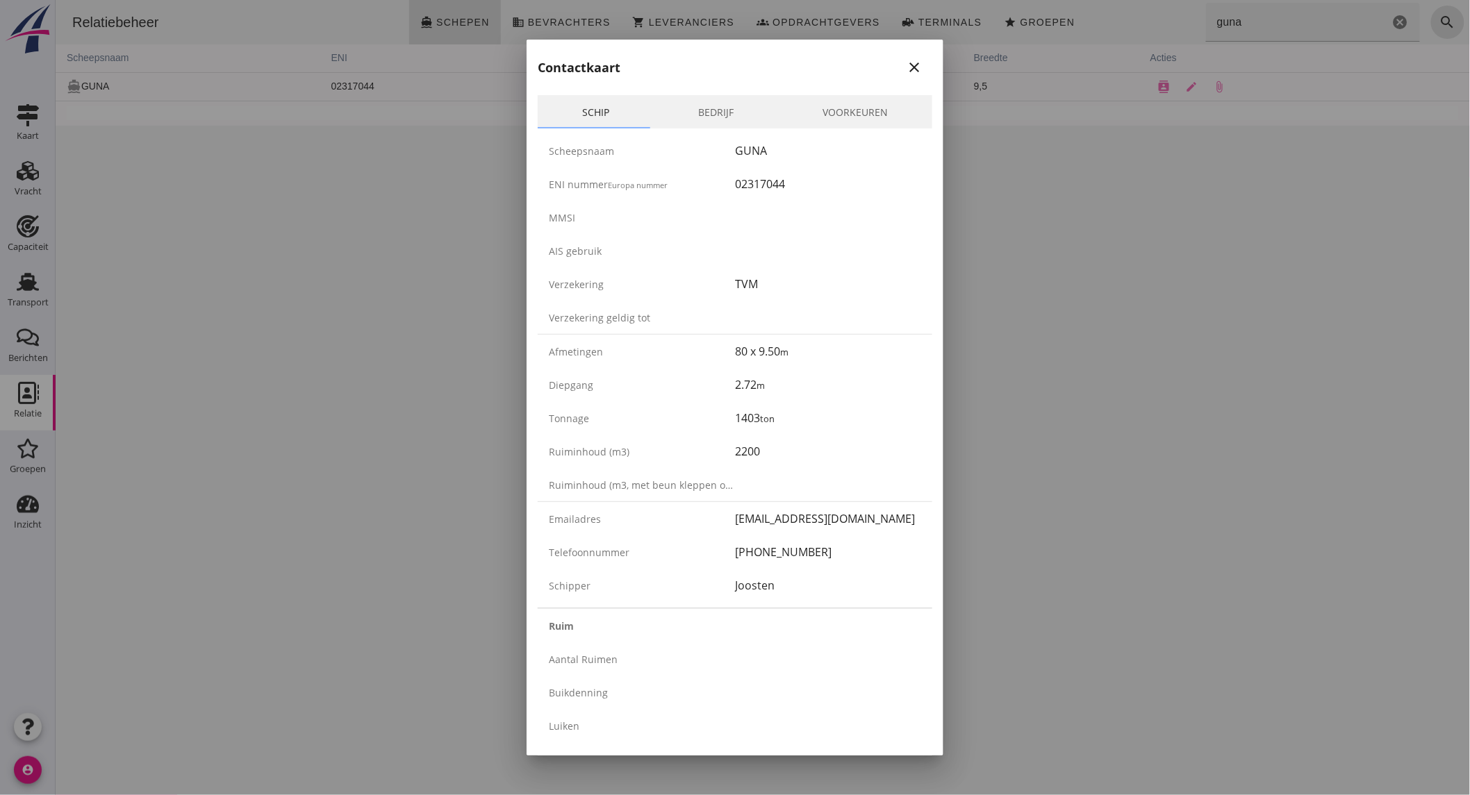
click at [906, 65] on icon "close" at bounding box center [914, 67] width 17 height 17
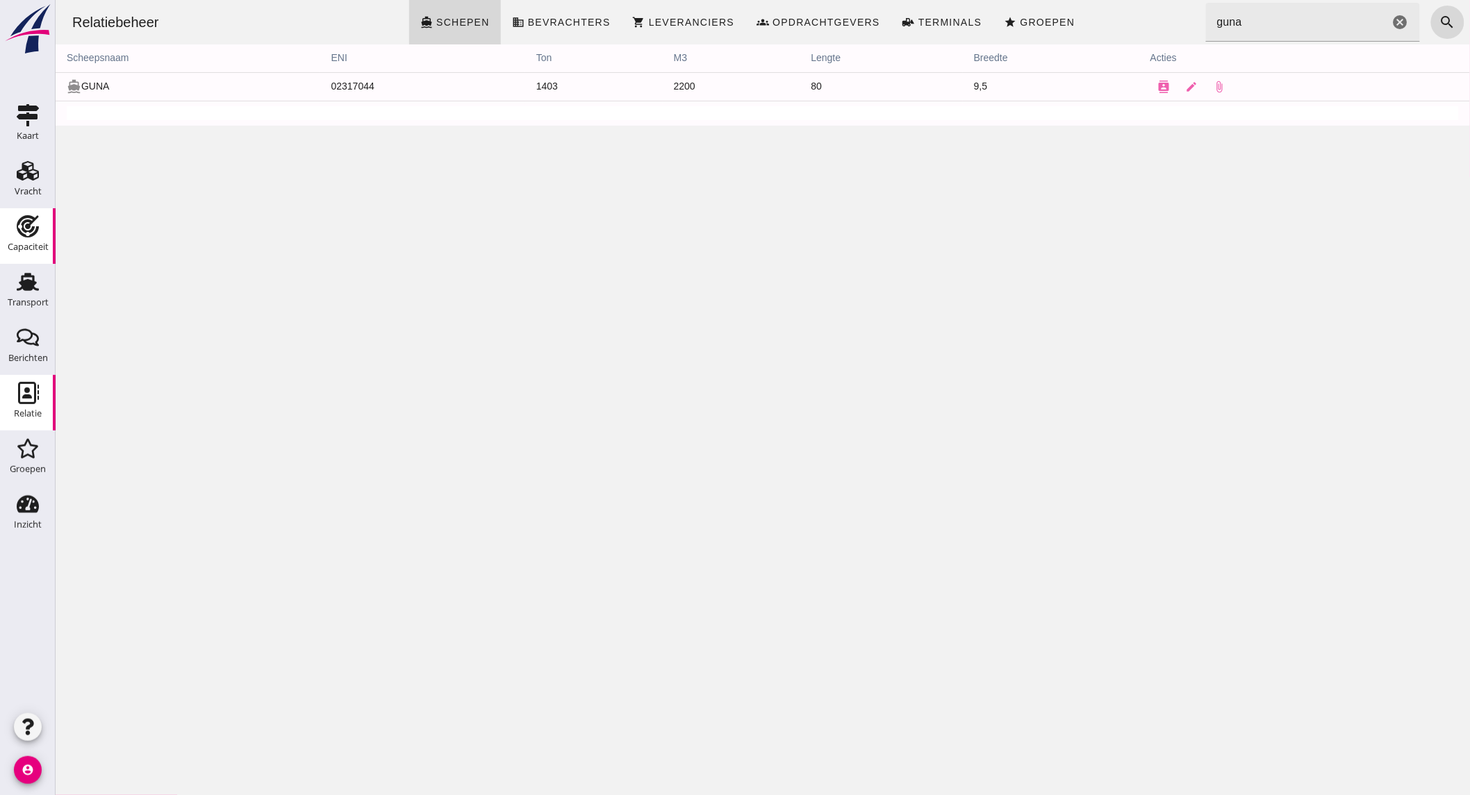
click at [30, 209] on link "Capaciteit Capaciteit" at bounding box center [28, 236] width 56 height 56
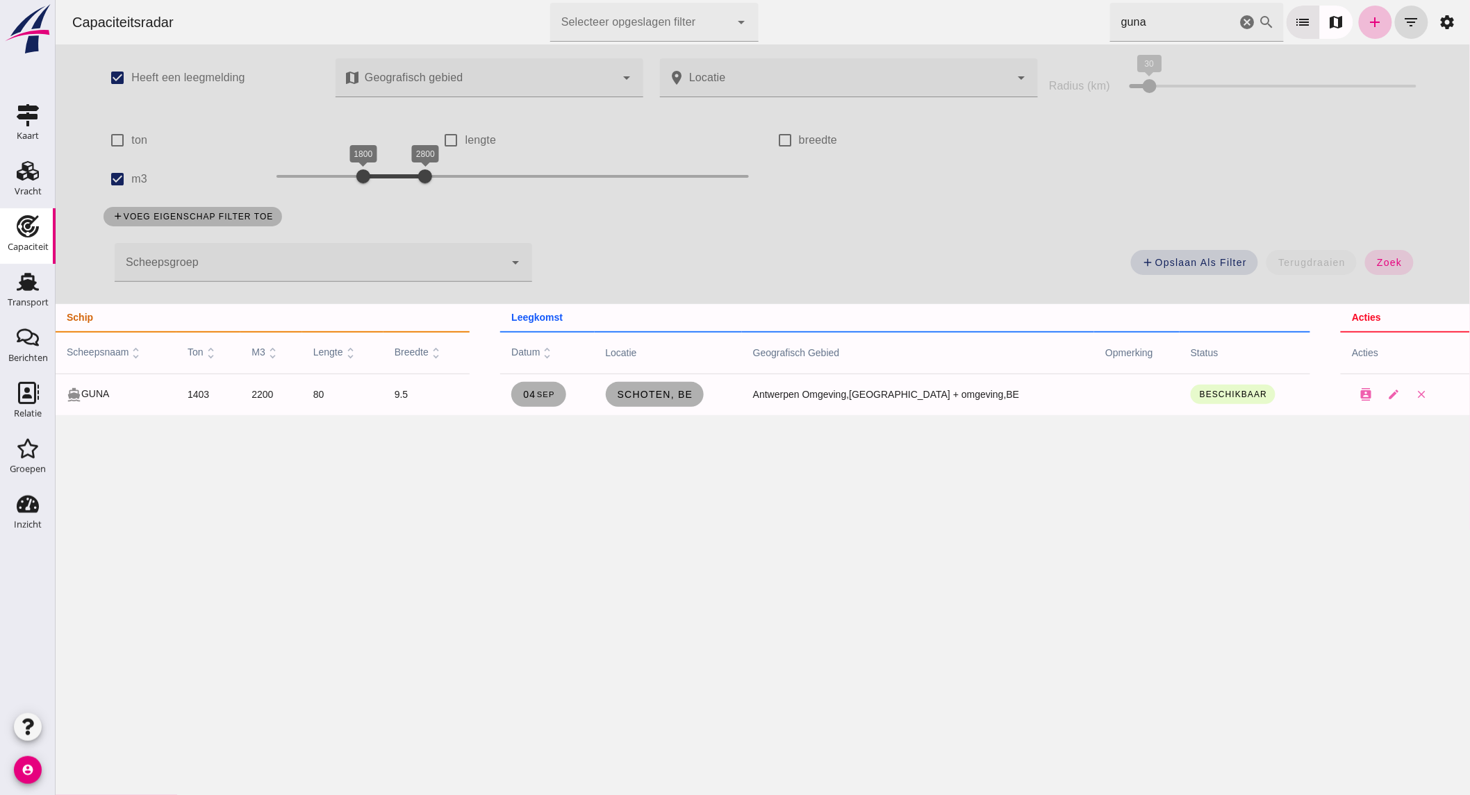
click at [131, 179] on label "m3" at bounding box center [139, 179] width 16 height 39
click input "m3"
checkbox input "false"
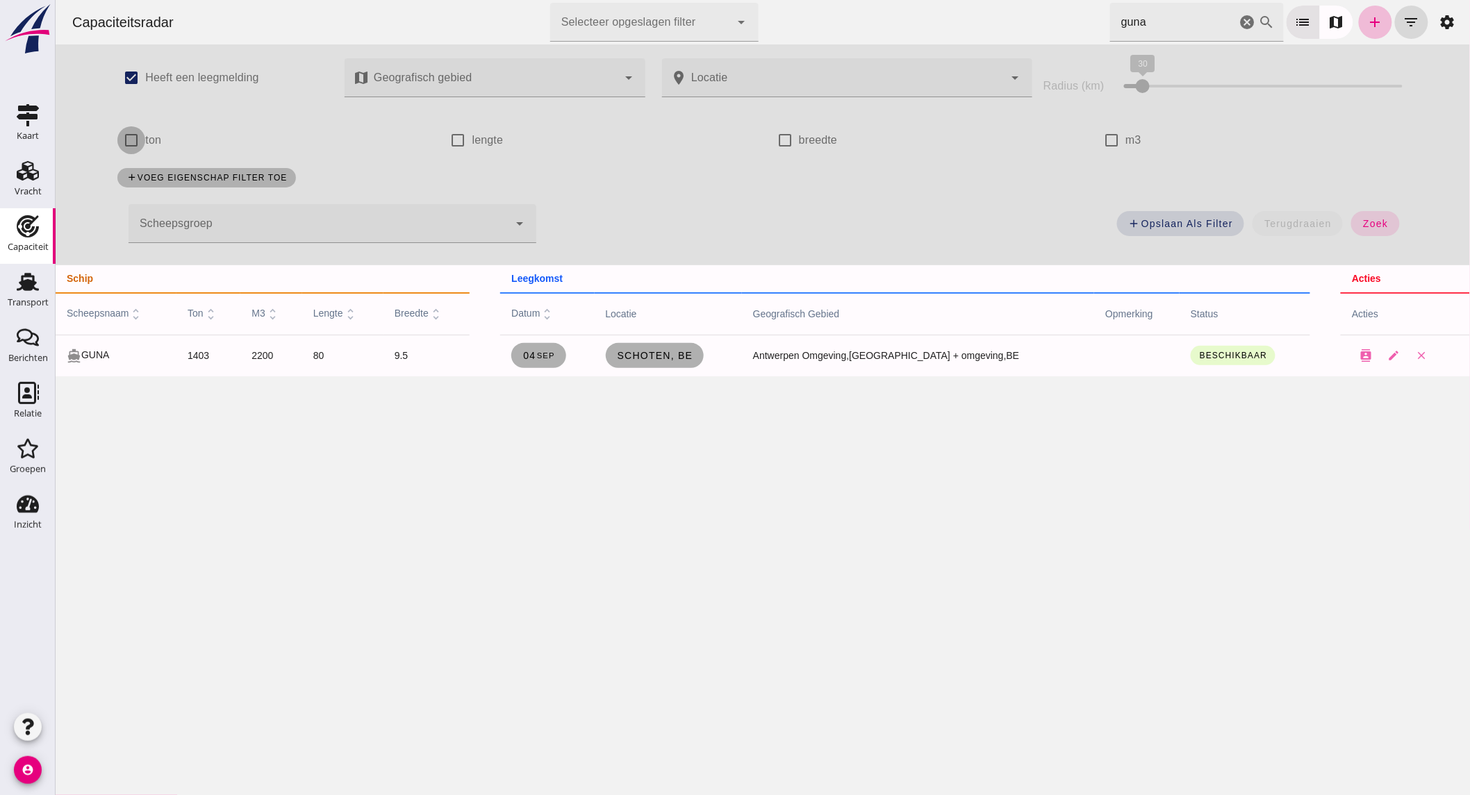
click input "ton"
checkbox input "true"
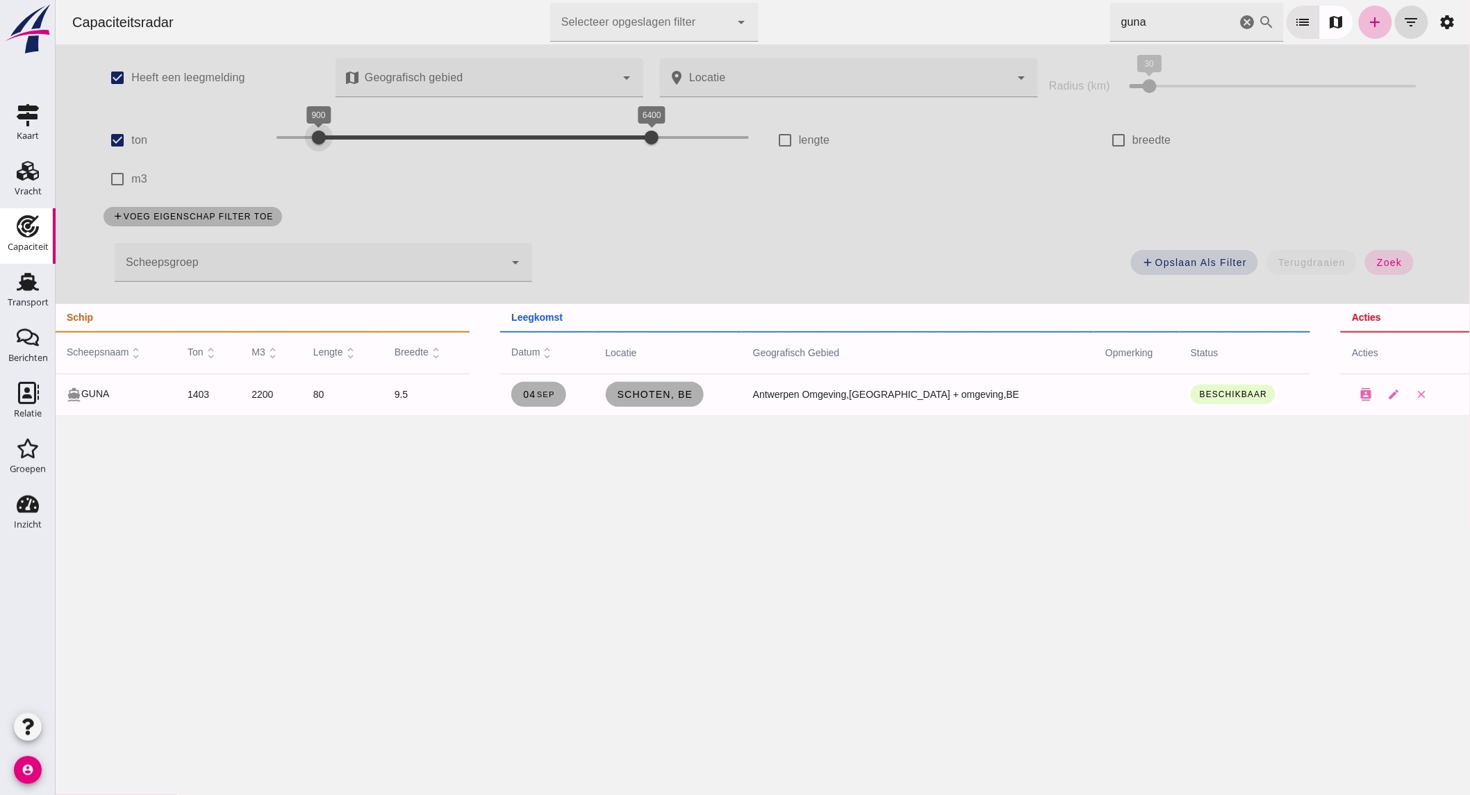
drag, startPoint x: 349, startPoint y: 140, endPoint x: 70, endPoint y: 140, distance: 279.2
click at [123, 140] on div "check_box ton 200 6400 900 6400" at bounding box center [427, 140] width 667 height 39
click input "m3"
checkbox input "true"
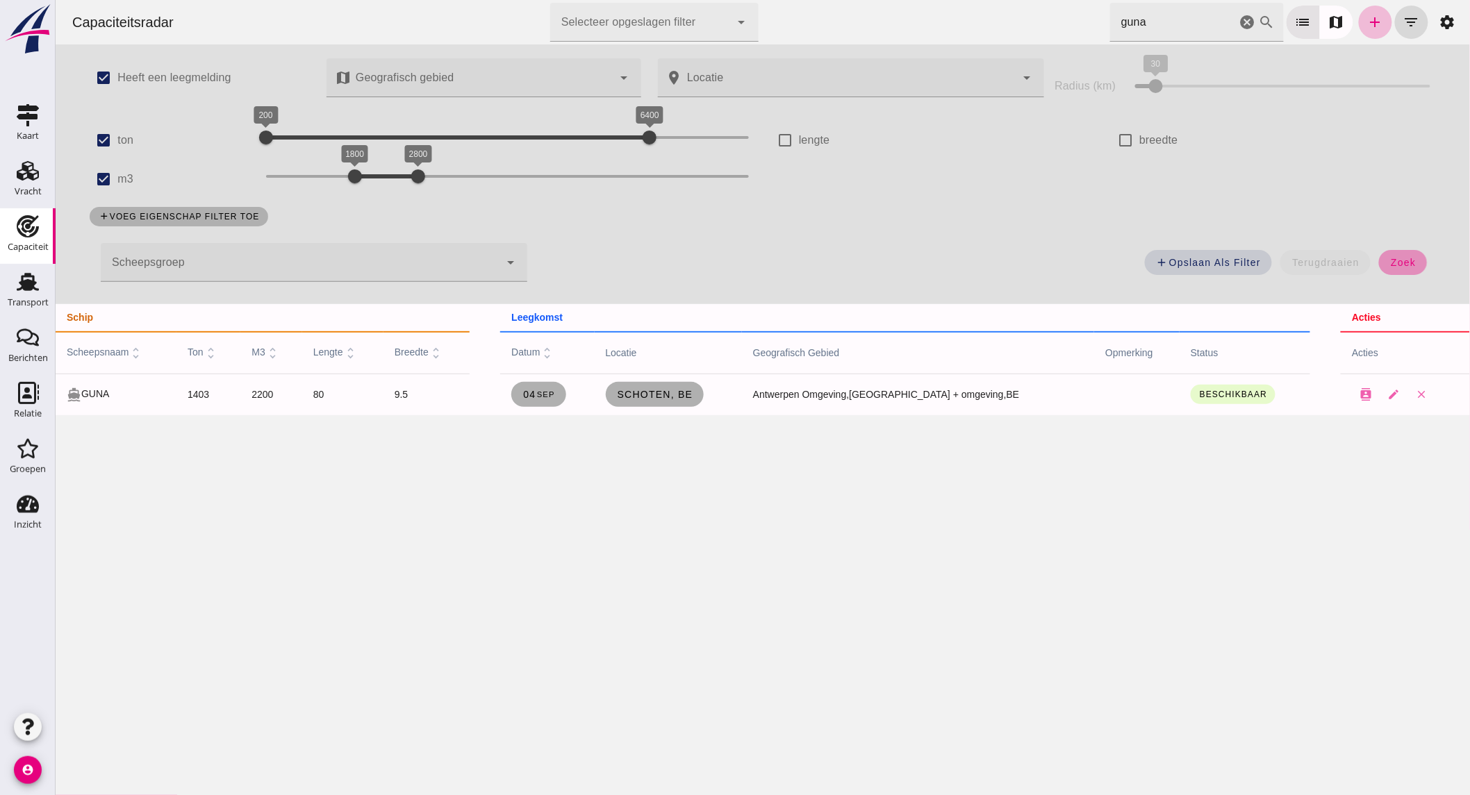
drag, startPoint x: 1400, startPoint y: 258, endPoint x: 1231, endPoint y: 21, distance: 290.8
click button "zoek"
click icon "cancel"
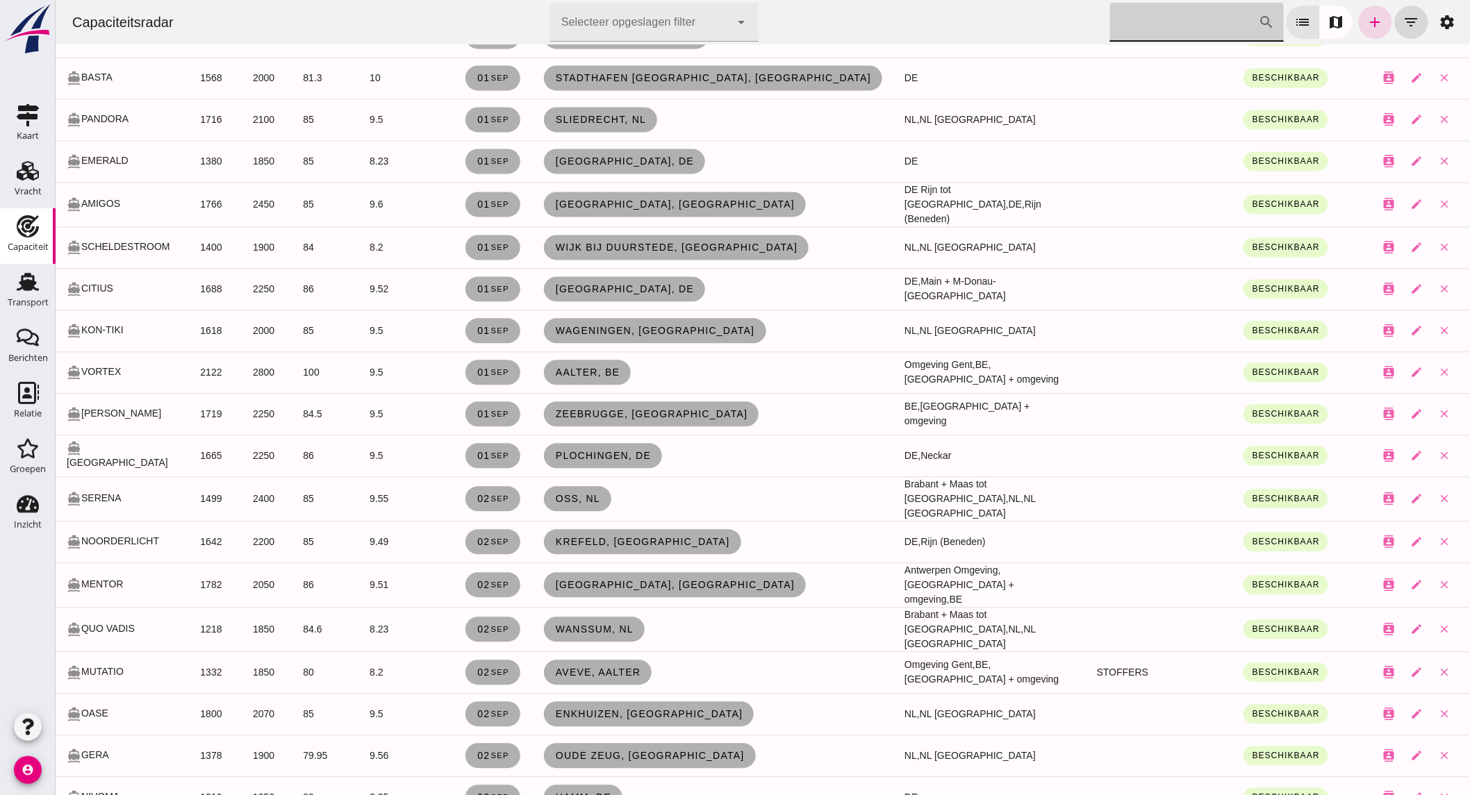
scroll to position [1157, 0]
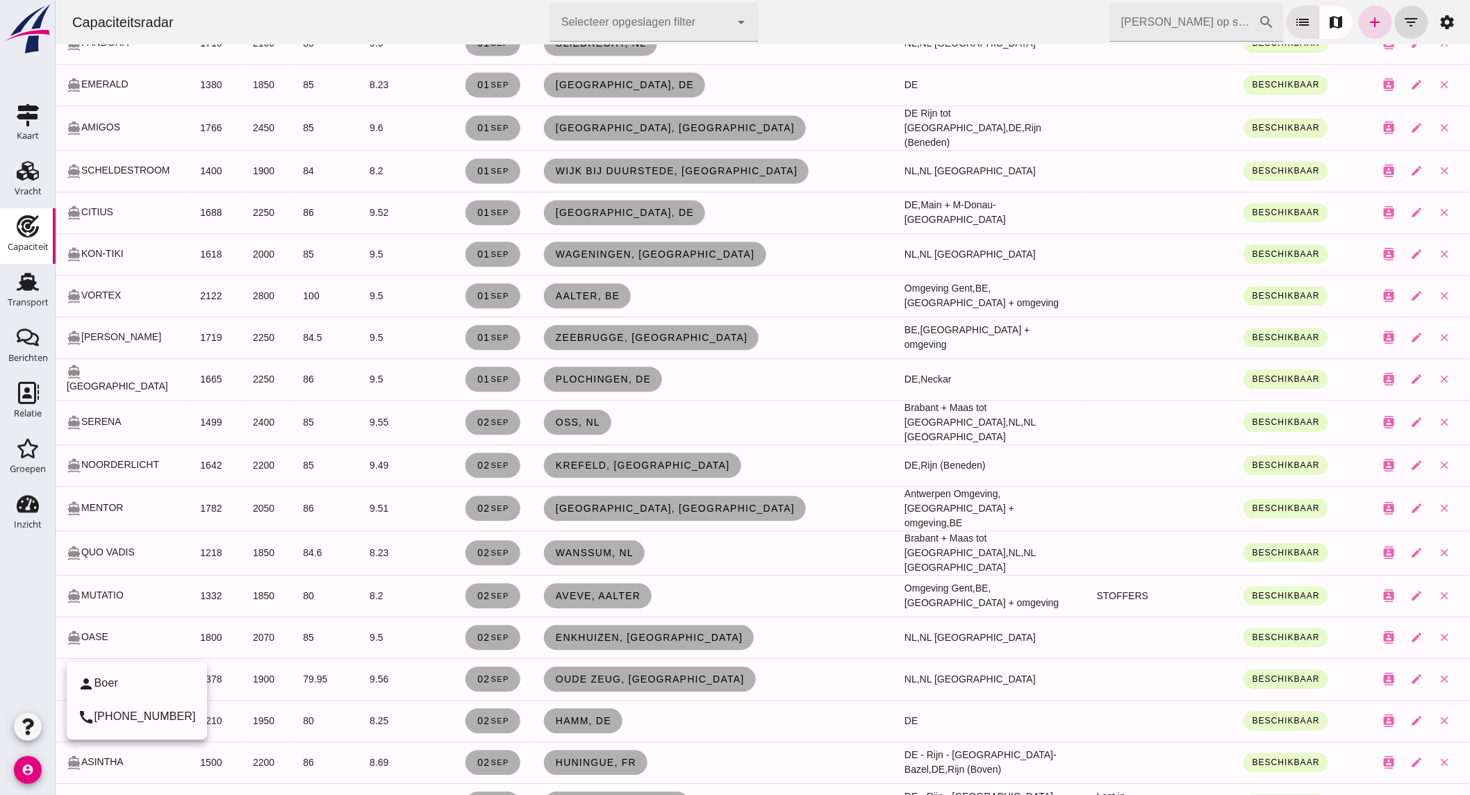
drag, startPoint x: 38, startPoint y: 655, endPoint x: 23, endPoint y: 663, distance: 16.5
click at [23, 663] on div at bounding box center [28, 627] width 56 height 165
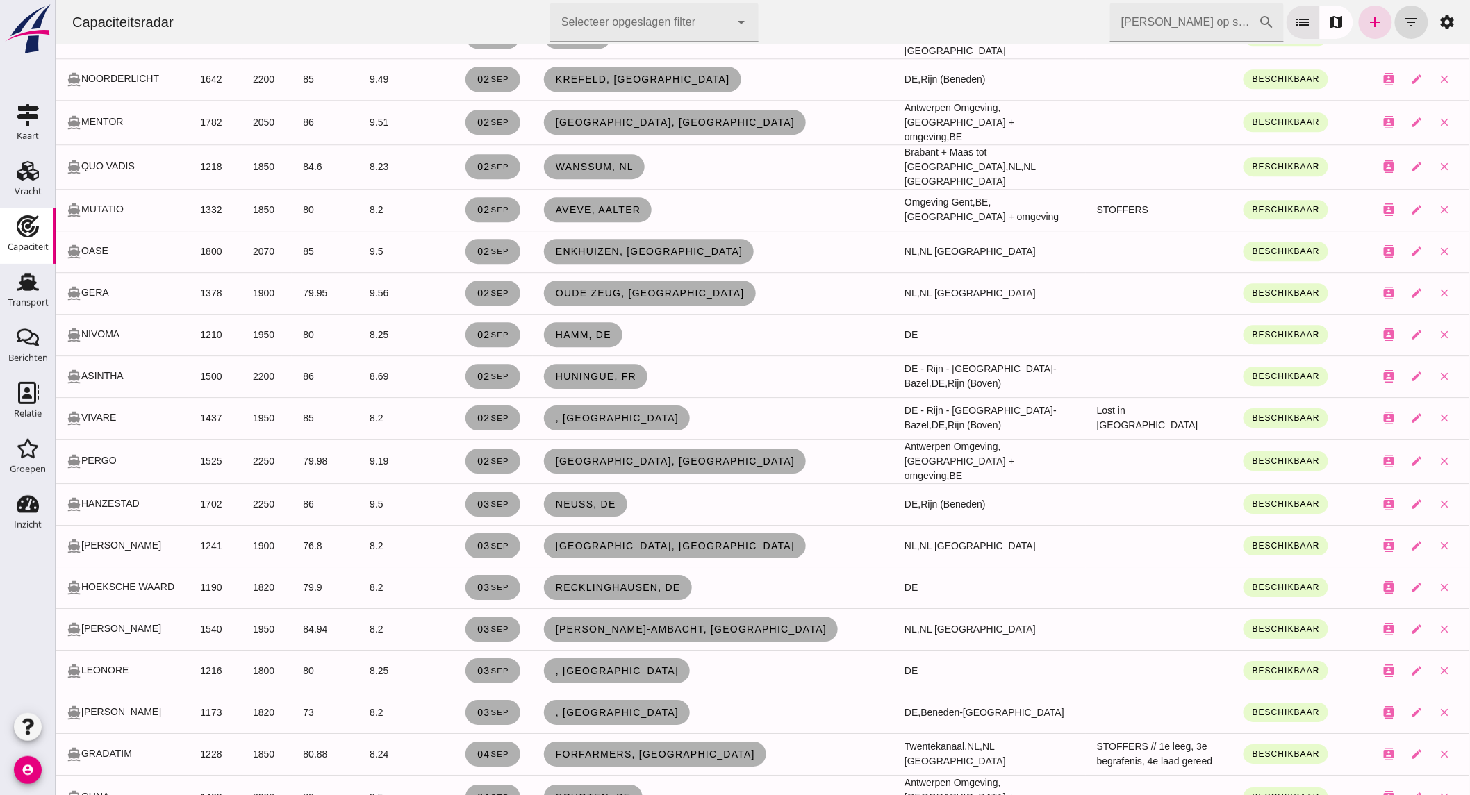
scroll to position [1620, 0]
